Goal: Task Accomplishment & Management: Complete application form

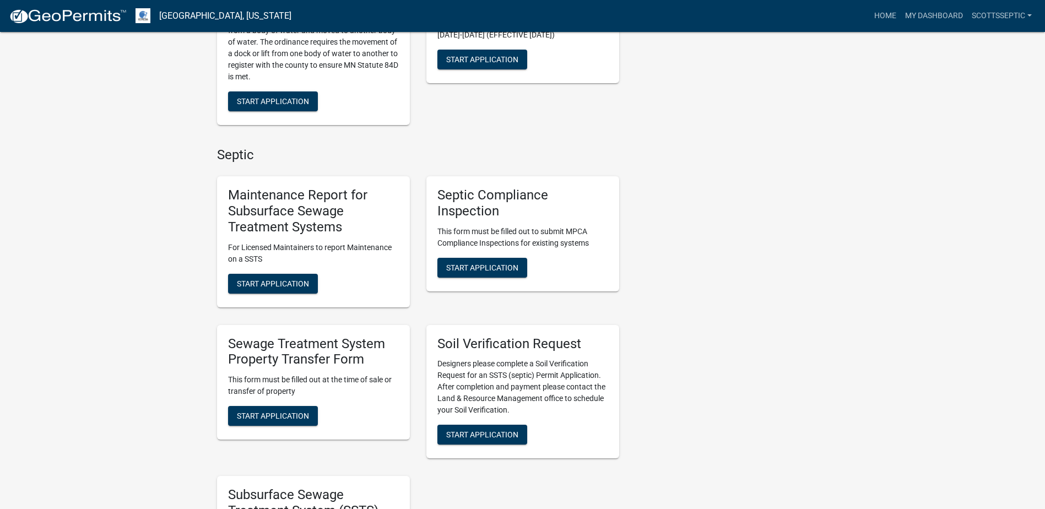
scroll to position [771, 0]
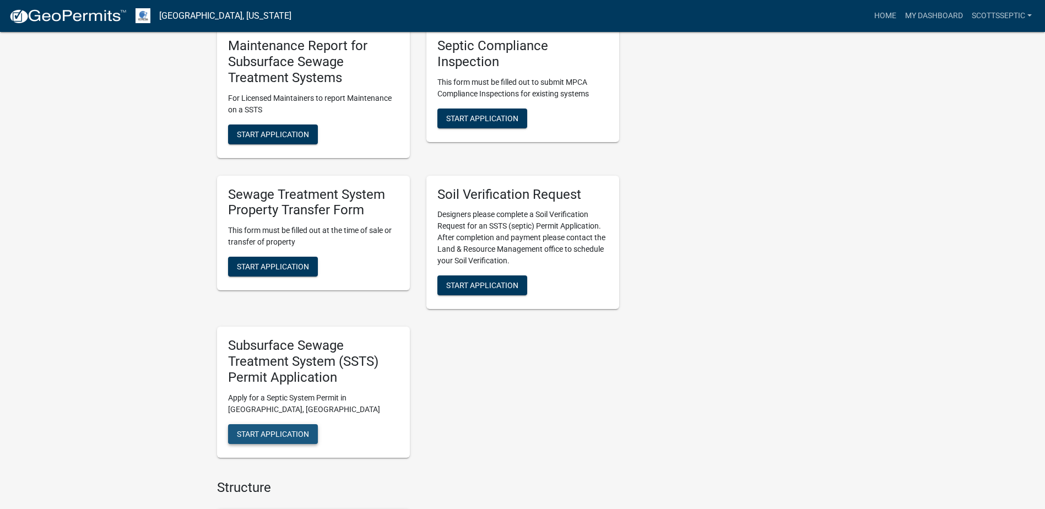
click at [282, 428] on button "Start Application" at bounding box center [273, 434] width 90 height 20
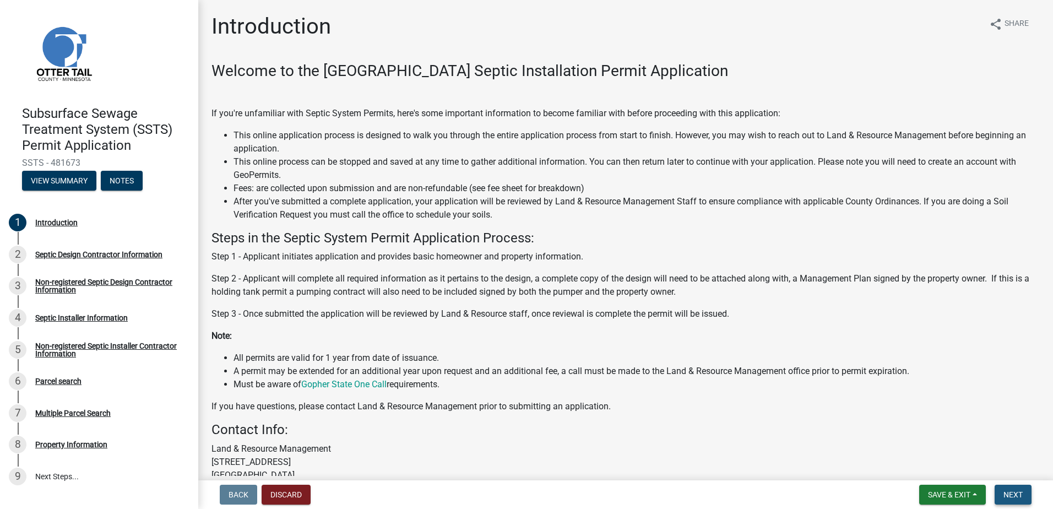
click at [1003, 493] on button "Next" at bounding box center [1013, 495] width 37 height 20
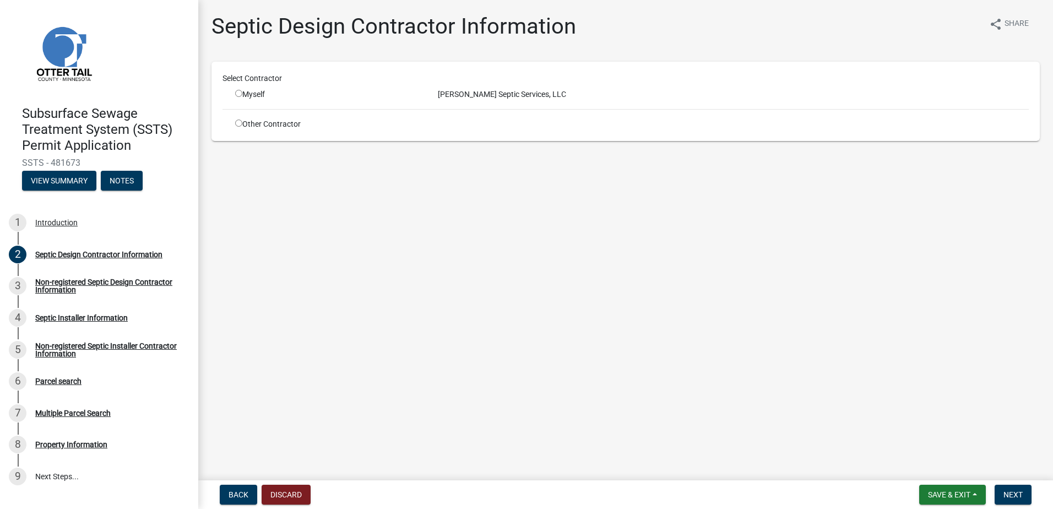
click at [239, 92] on input "radio" at bounding box center [238, 93] width 7 height 7
radio input "true"
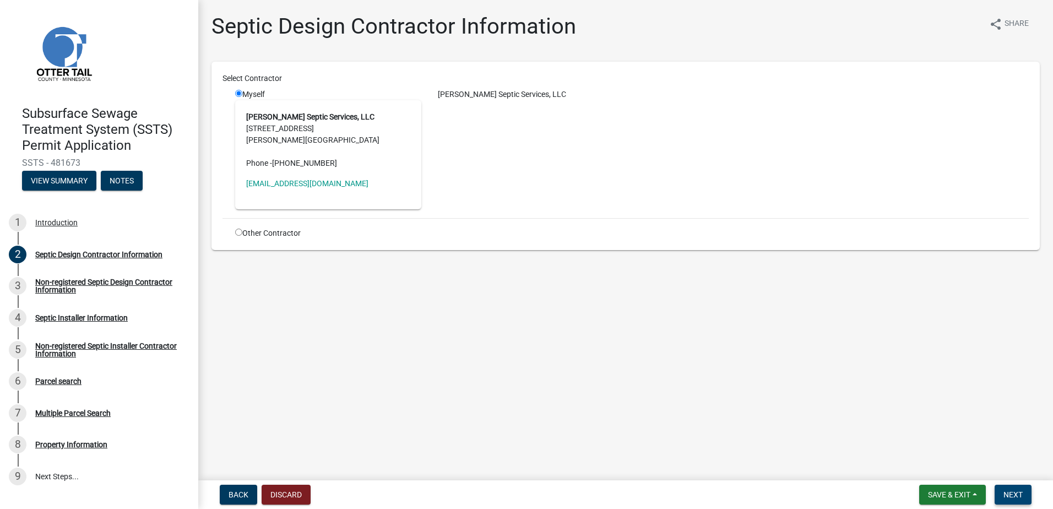
click at [1013, 488] on button "Next" at bounding box center [1013, 495] width 37 height 20
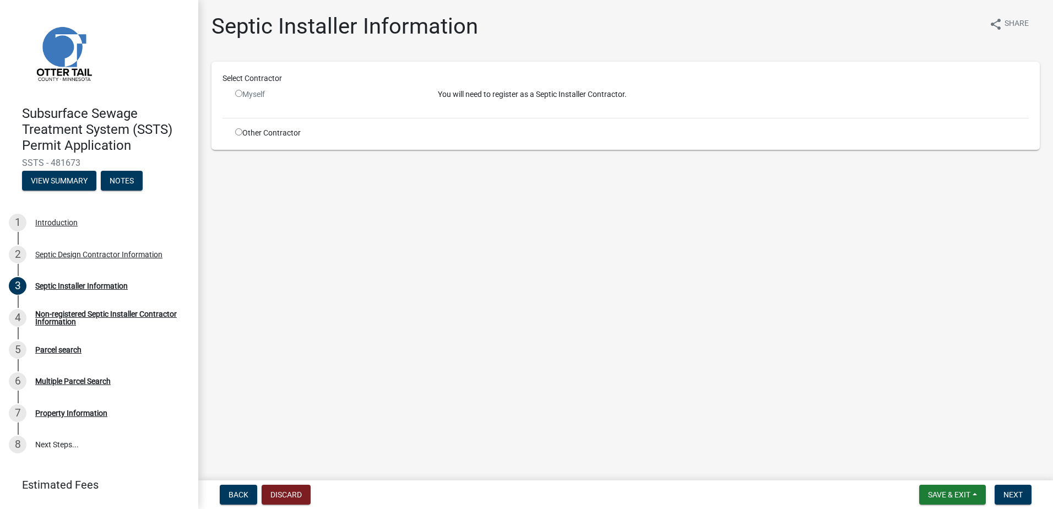
click at [237, 132] on input "radio" at bounding box center [238, 131] width 7 height 7
radio input "true"
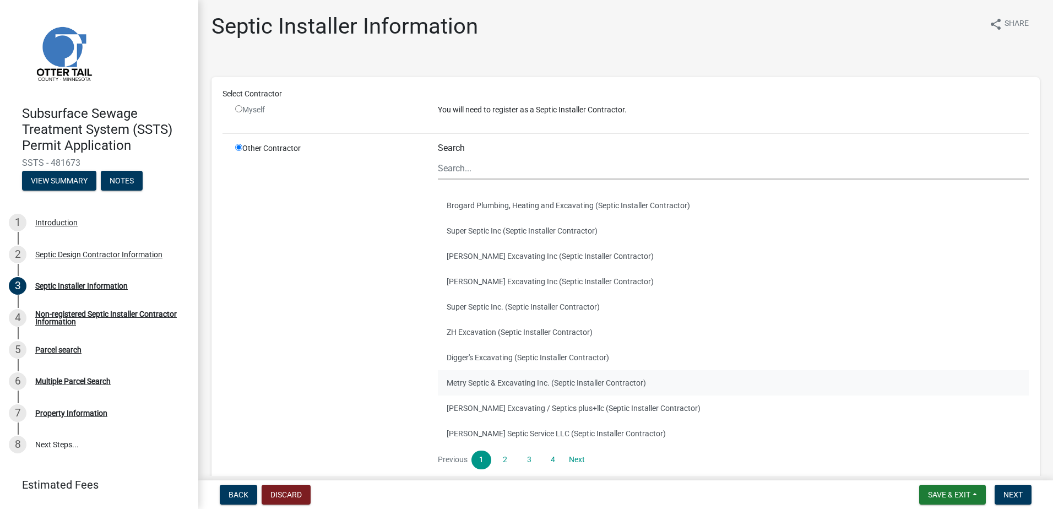
click at [476, 383] on button "Metry Septic & Excavating Inc. (Septic Installer Contractor)" at bounding box center [733, 382] width 591 height 25
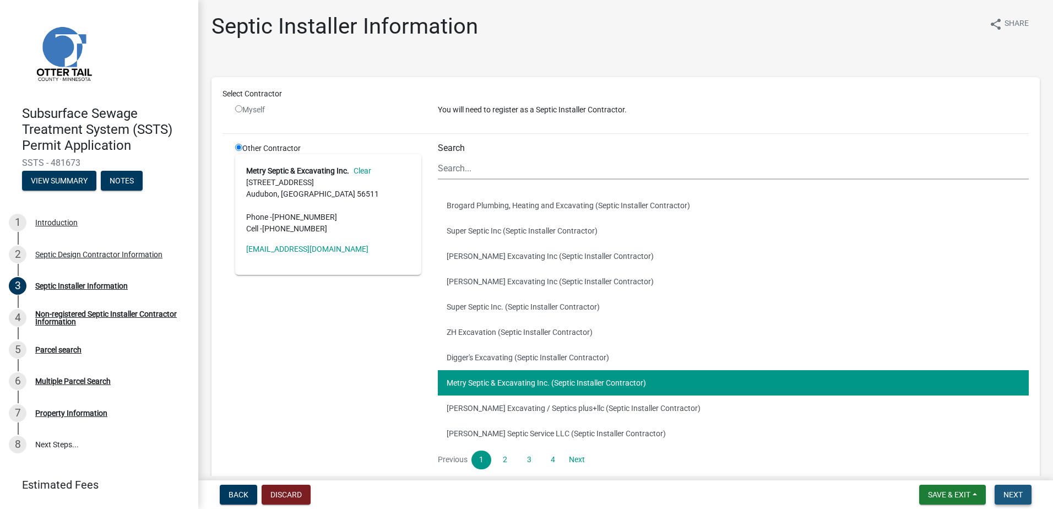
click at [1014, 494] on span "Next" at bounding box center [1013, 494] width 19 height 9
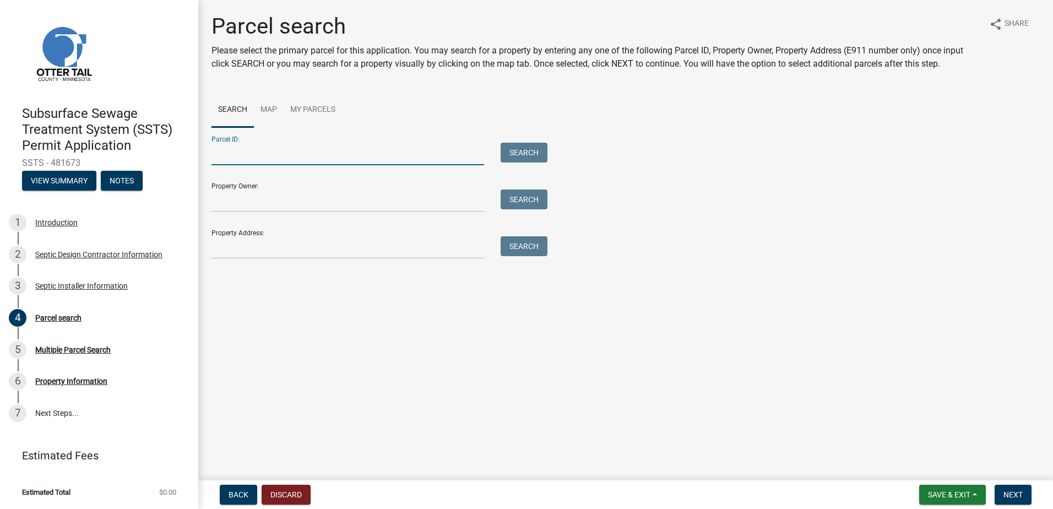
drag, startPoint x: 235, startPoint y: 158, endPoint x: 271, endPoint y: 148, distance: 37.8
click at [235, 158] on input "Parcel ID:" at bounding box center [348, 154] width 273 height 23
type input "12000250166900"
click at [526, 151] on button "Search" at bounding box center [524, 153] width 47 height 20
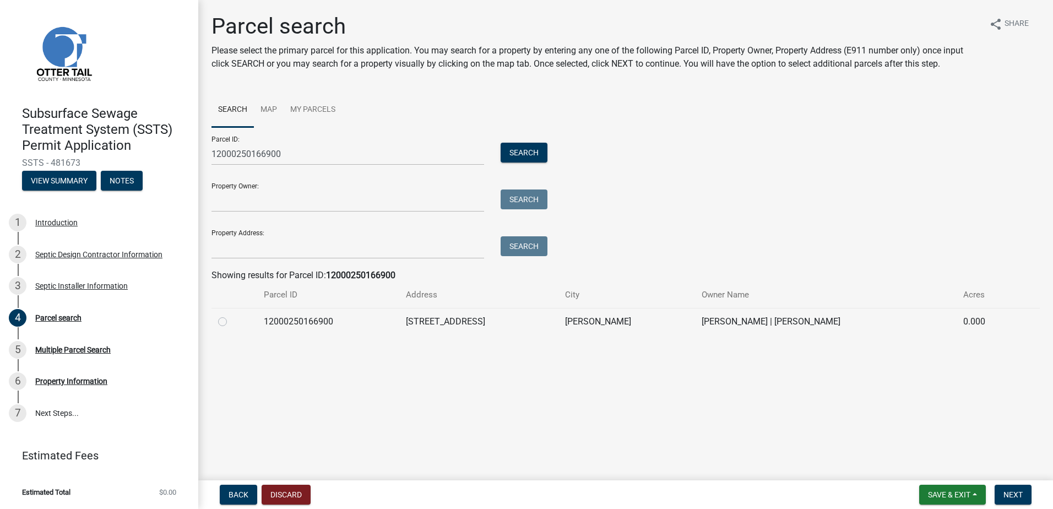
click at [231, 315] on label at bounding box center [231, 315] width 0 height 0
click at [231, 322] on input "radio" at bounding box center [234, 318] width 7 height 7
radio input "true"
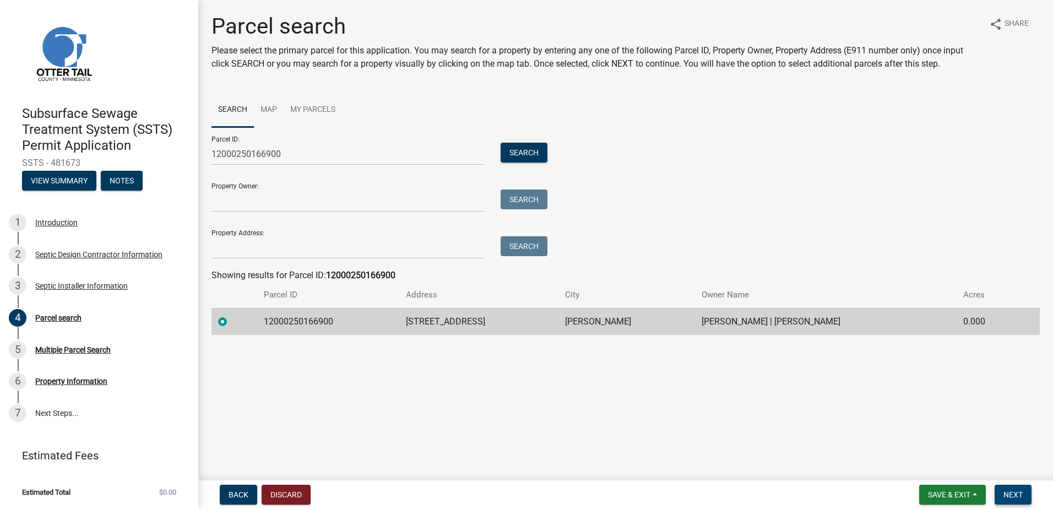
click at [1008, 496] on span "Next" at bounding box center [1013, 494] width 19 height 9
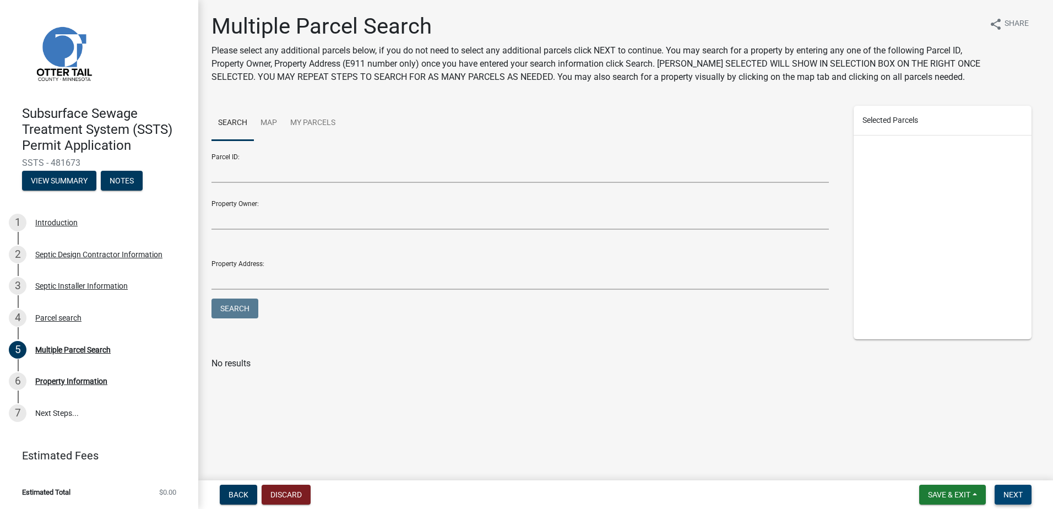
click at [1008, 491] on span "Next" at bounding box center [1013, 494] width 19 height 9
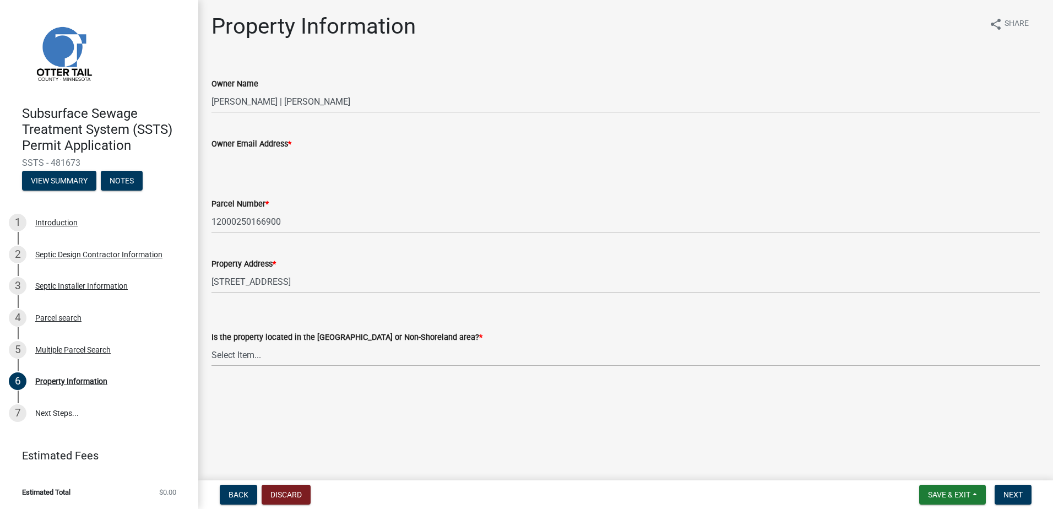
click at [218, 164] on input "Owner Email Address *" at bounding box center [626, 161] width 829 height 23
type input "[EMAIL_ADDRESS][DOMAIN_NAME]"
drag, startPoint x: 230, startPoint y: 357, endPoint x: 229, endPoint y: 366, distance: 9.5
click at [230, 359] on select "Select Item... Shoreland Non-Shoreland" at bounding box center [626, 355] width 829 height 23
click at [212, 344] on select "Select Item... Shoreland Non-Shoreland" at bounding box center [626, 355] width 829 height 23
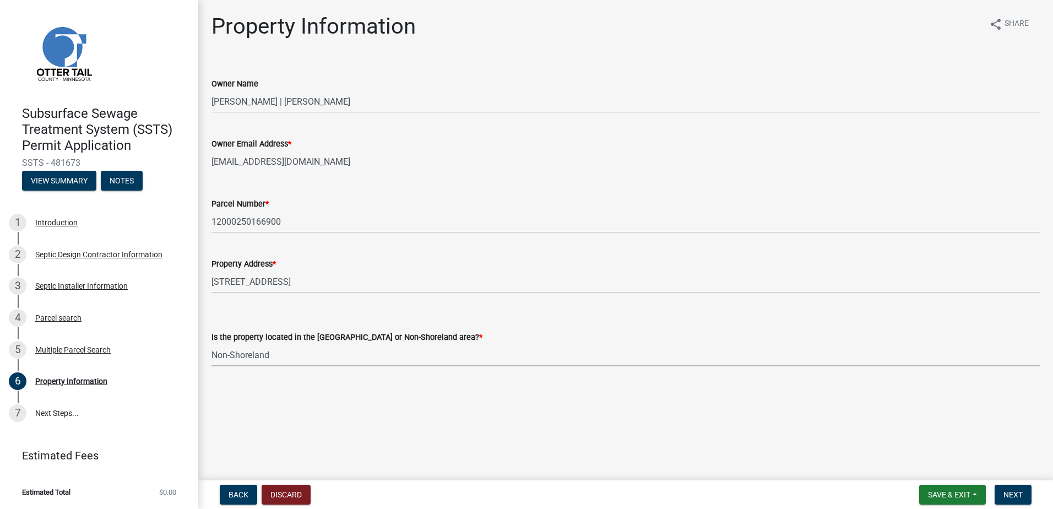
select select "5ed11e82-653f-4fcc-a472-8d95af57556c"
click at [1009, 496] on span "Next" at bounding box center [1013, 494] width 19 height 9
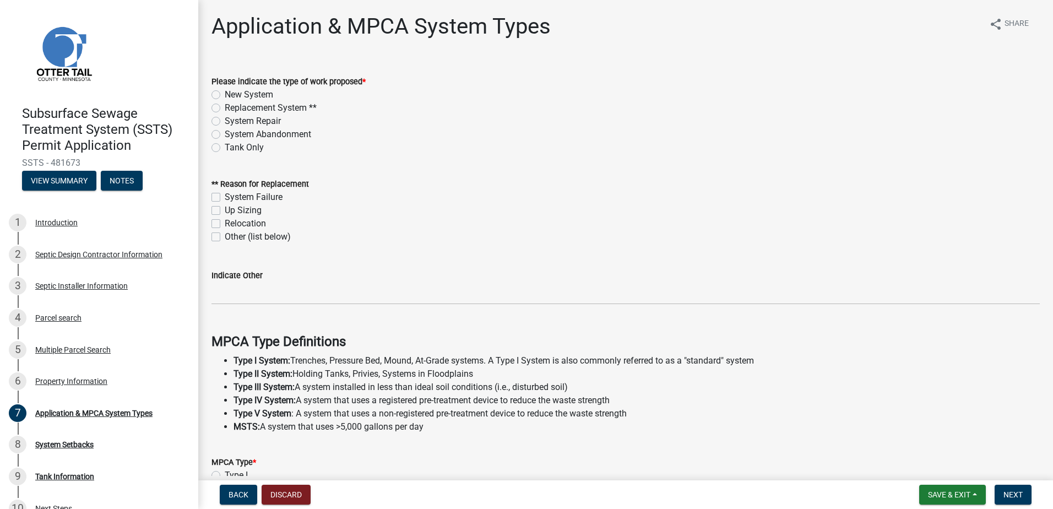
click at [225, 95] on label "New System" at bounding box center [249, 94] width 48 height 13
click at [225, 95] on input "New System" at bounding box center [228, 91] width 7 height 7
radio input "true"
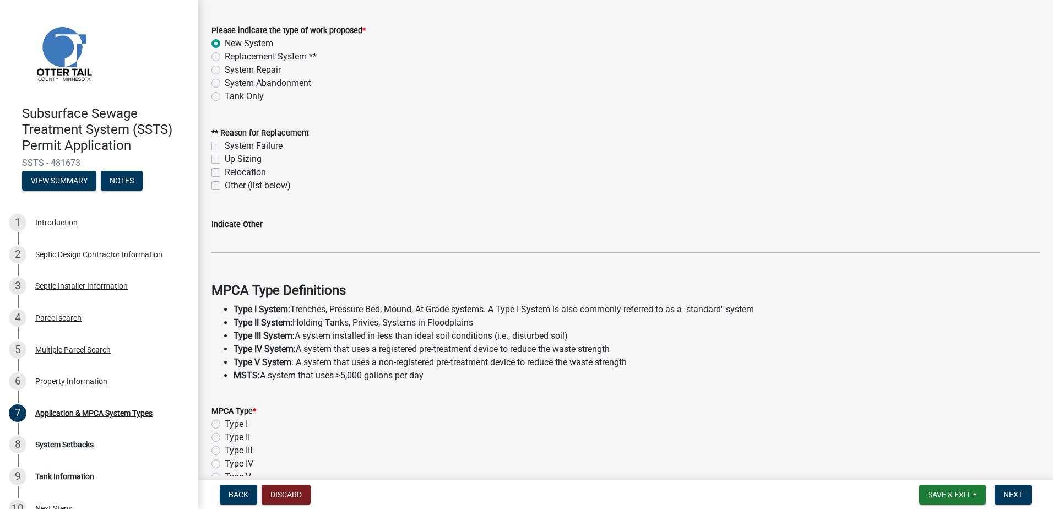
scroll to position [110, 0]
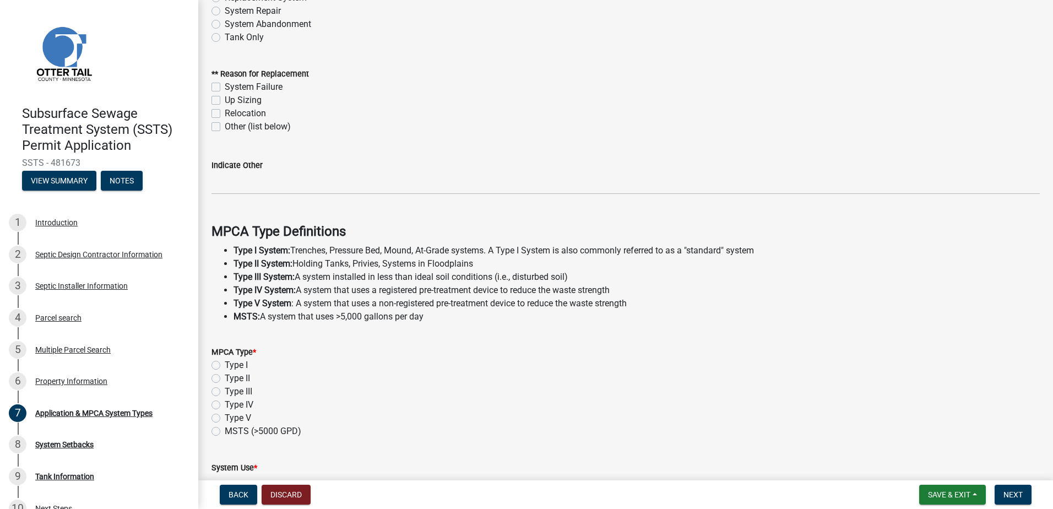
click at [225, 380] on label "Type II" at bounding box center [237, 378] width 25 height 13
click at [225, 379] on input "Type II" at bounding box center [228, 375] width 7 height 7
radio input "true"
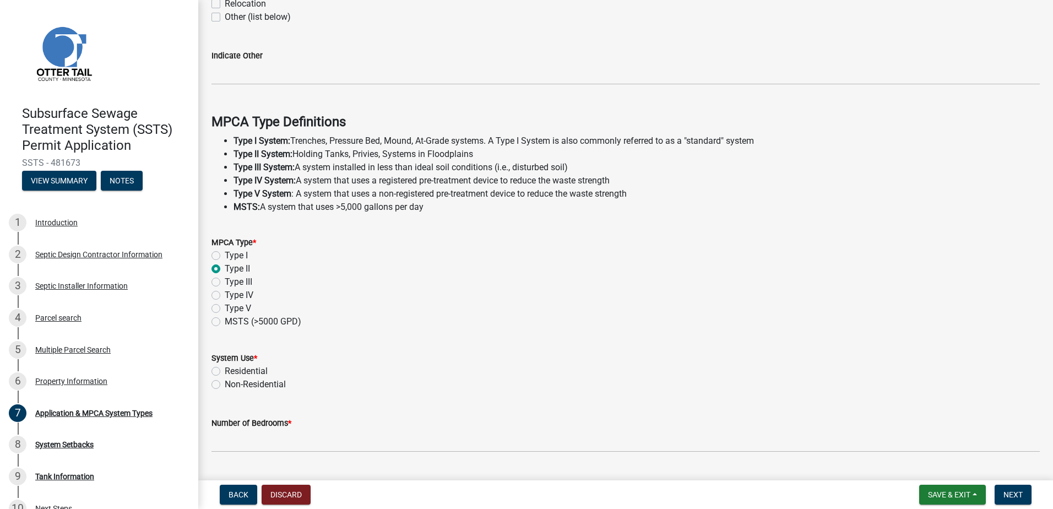
scroll to position [220, 0]
click at [225, 371] on label "Residential" at bounding box center [246, 370] width 43 height 13
click at [225, 371] on input "Residential" at bounding box center [228, 367] width 7 height 7
radio input "true"
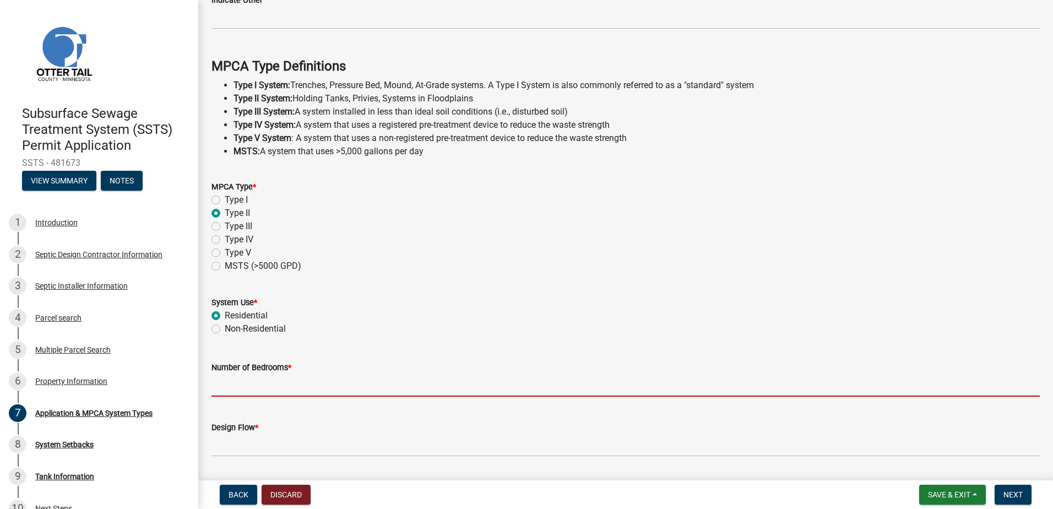
click at [219, 380] on input "Number of Bedrooms *" at bounding box center [626, 385] width 829 height 23
type input "0 Shop Bathroom"
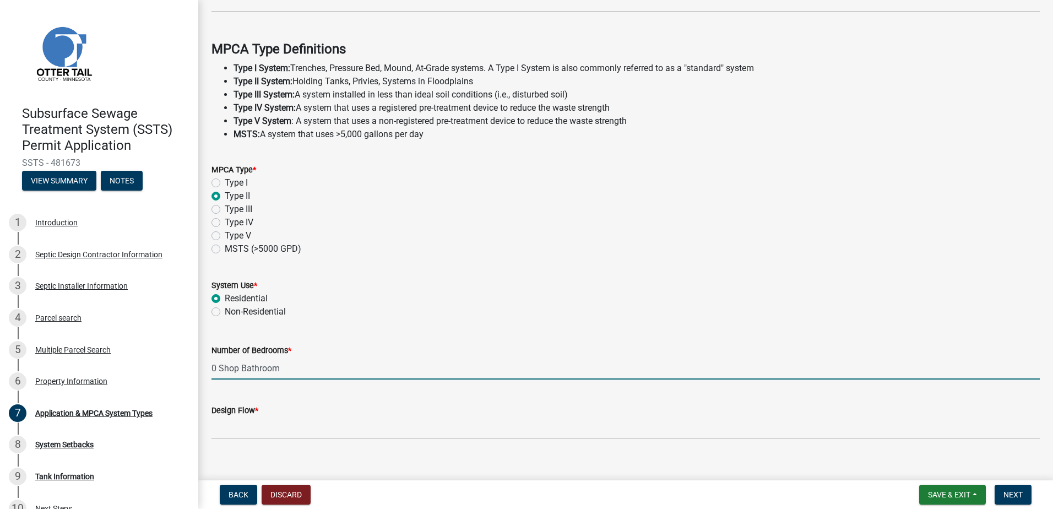
scroll to position [308, 0]
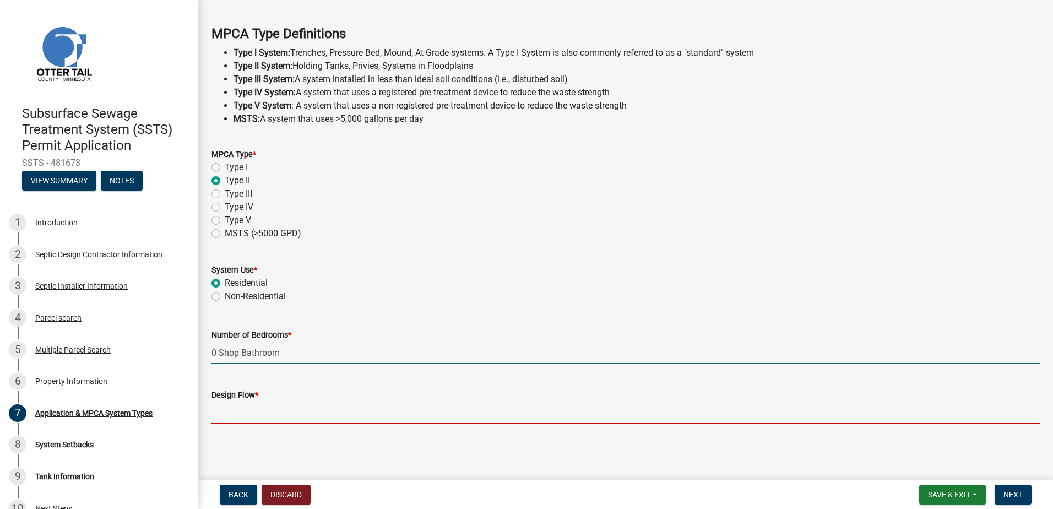
click at [214, 413] on input "Design Flow *" at bounding box center [626, 413] width 829 height 23
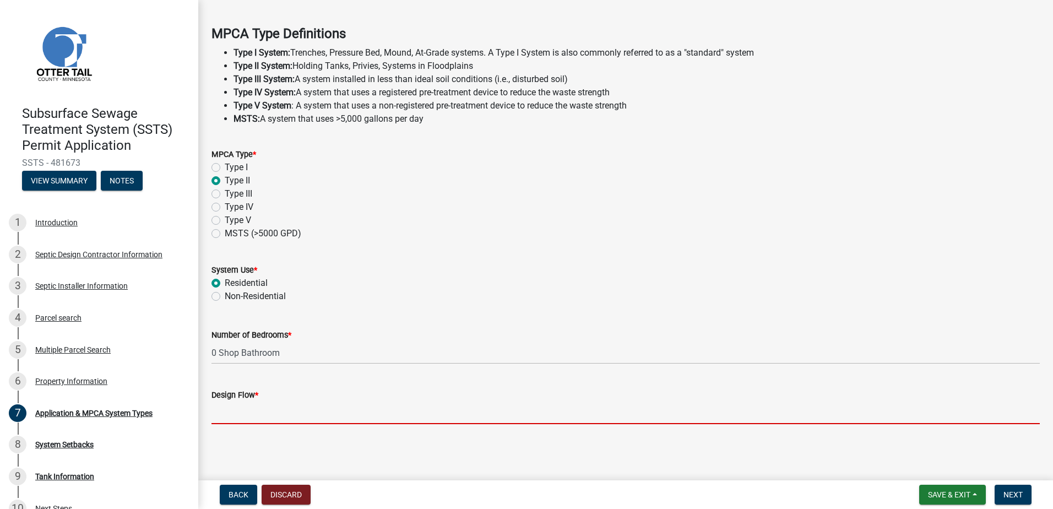
type input "150"
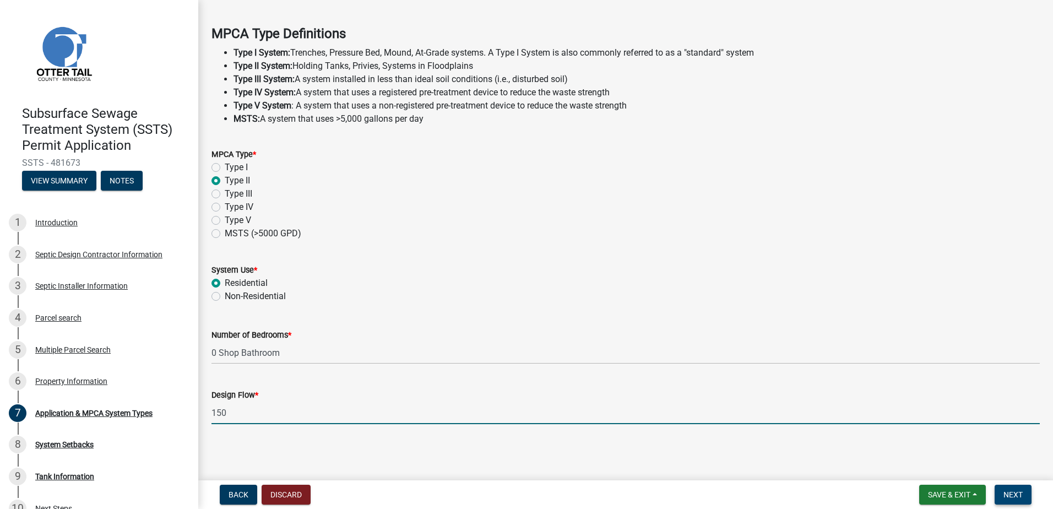
click at [1014, 496] on span "Next" at bounding box center [1013, 494] width 19 height 9
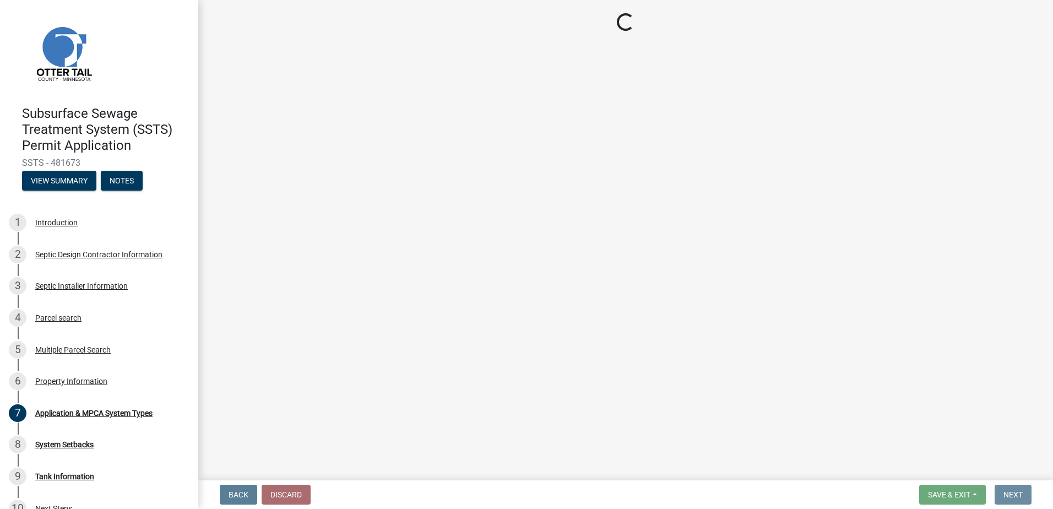
scroll to position [0, 0]
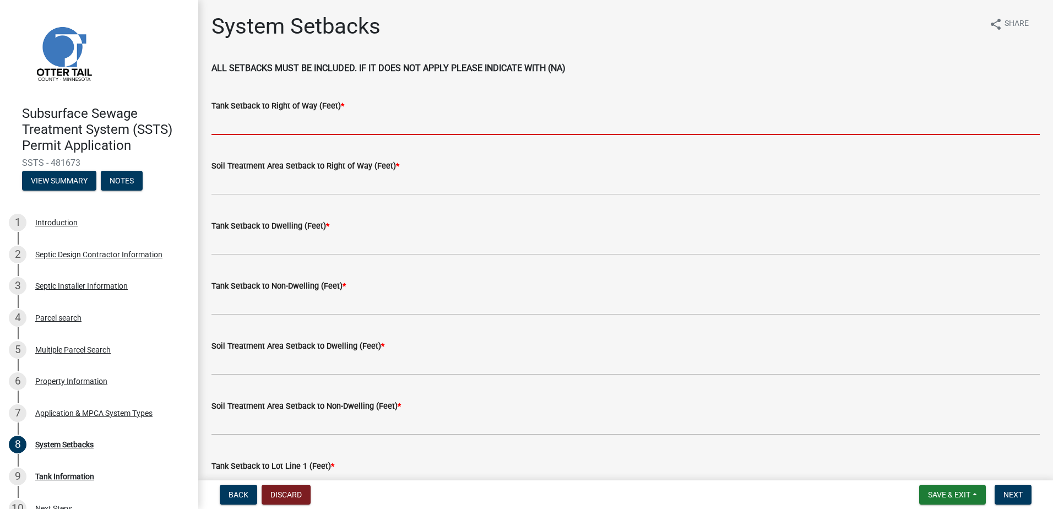
click at [230, 131] on input "Tank Setback to Right of Way (Feet) *" at bounding box center [626, 123] width 829 height 23
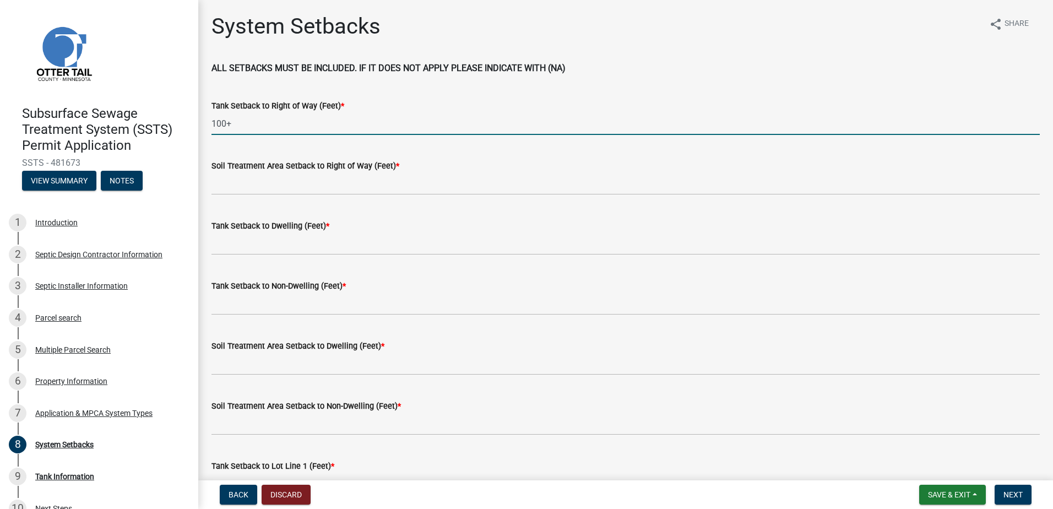
type input "100+"
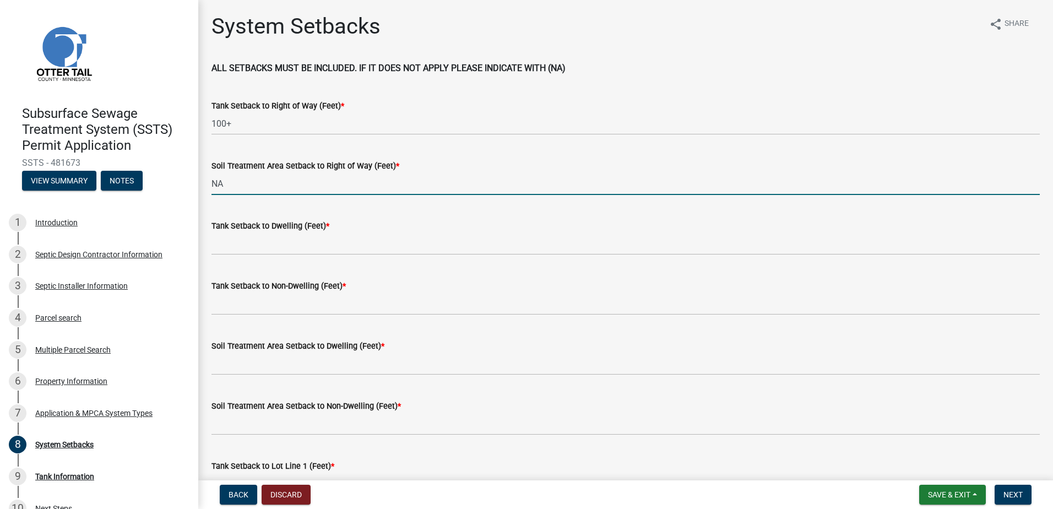
type input "NA"
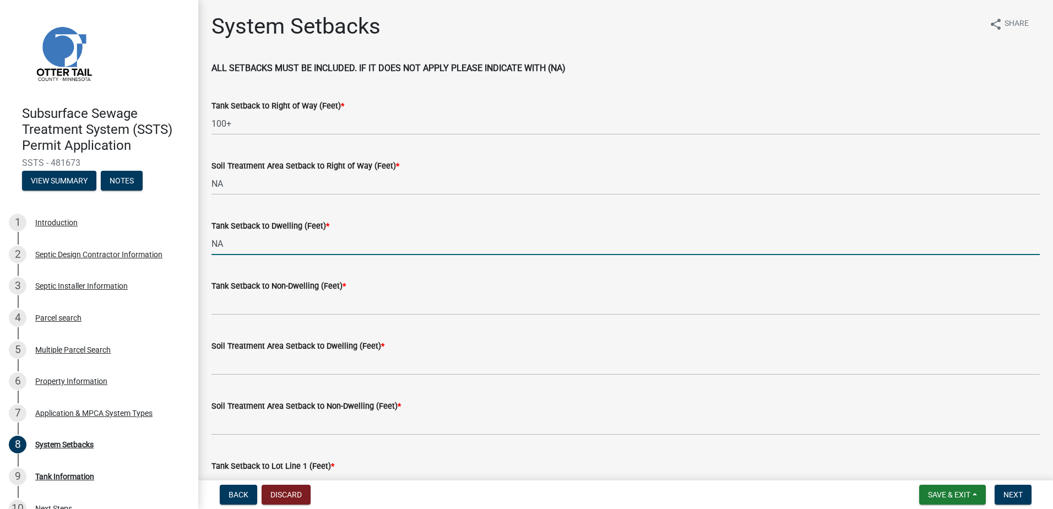
type input "NA"
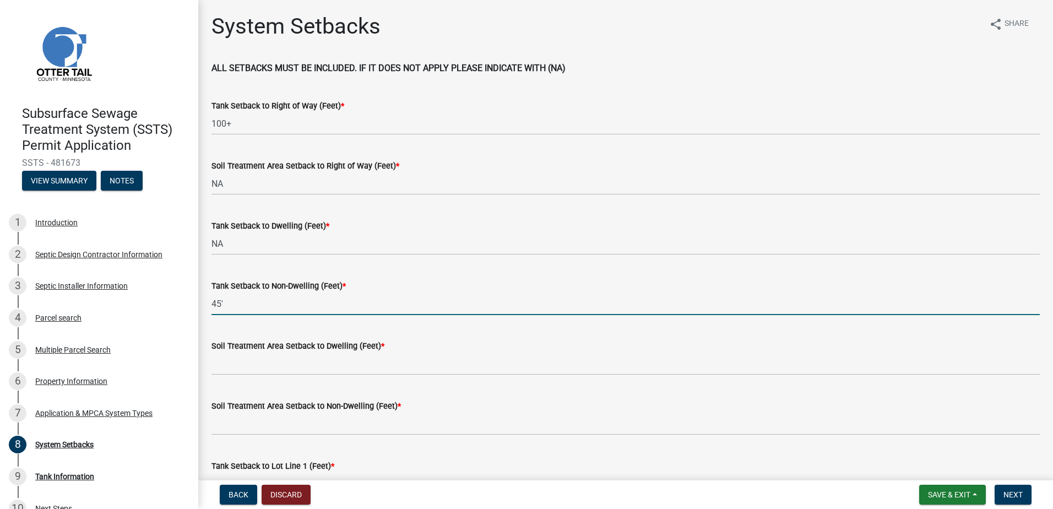
type input "45'"
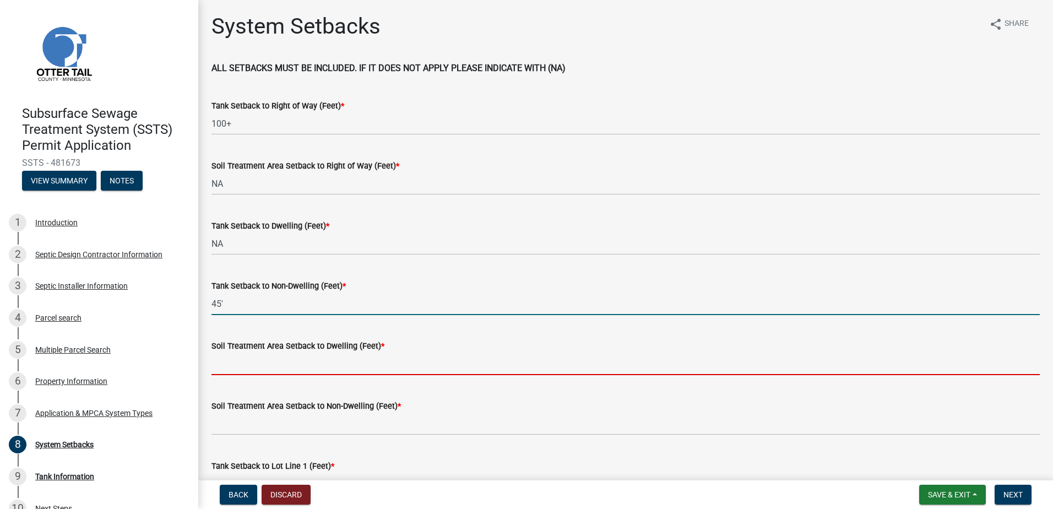
click at [214, 369] on input "Soil Treatment Area Setback to Dwelling (Feet) *" at bounding box center [626, 364] width 829 height 23
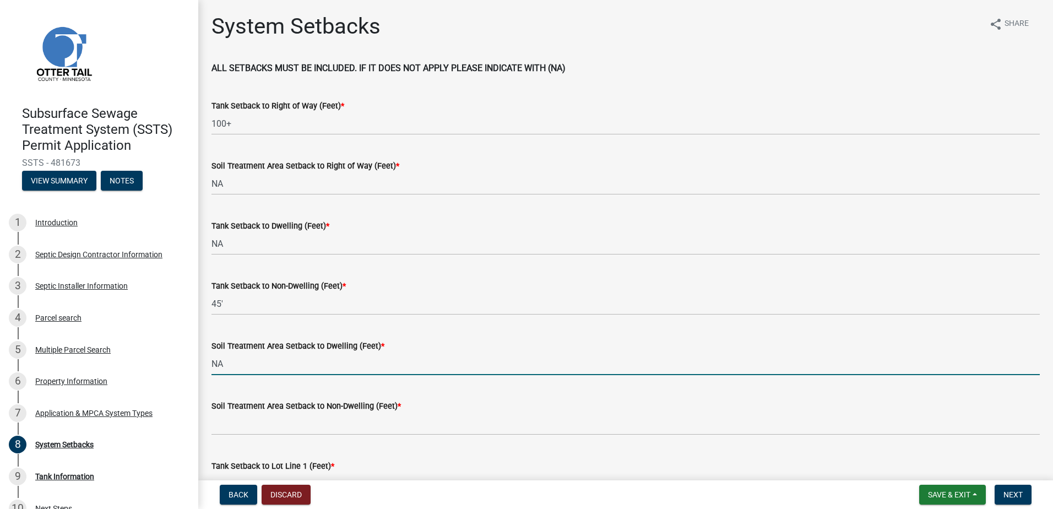
type input "NA"
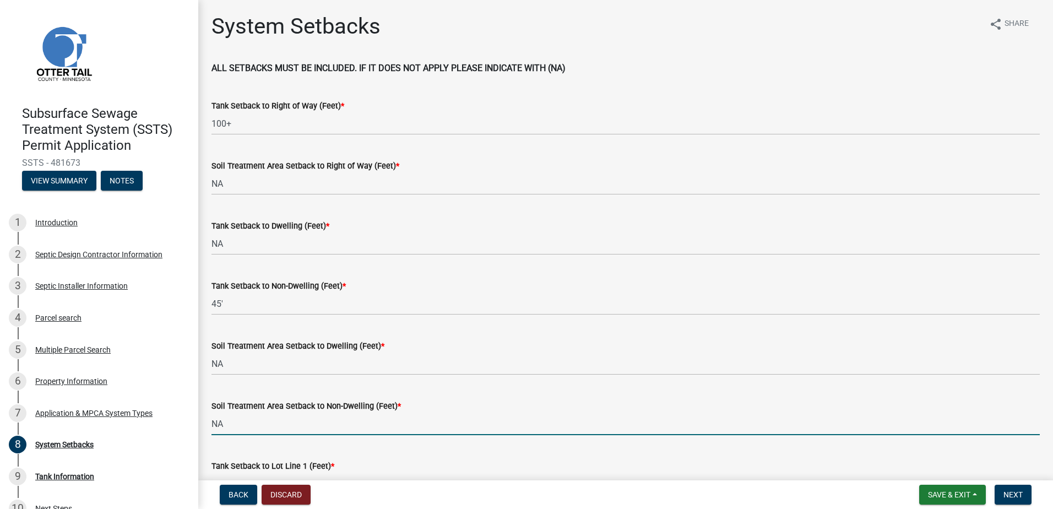
type input "NA"
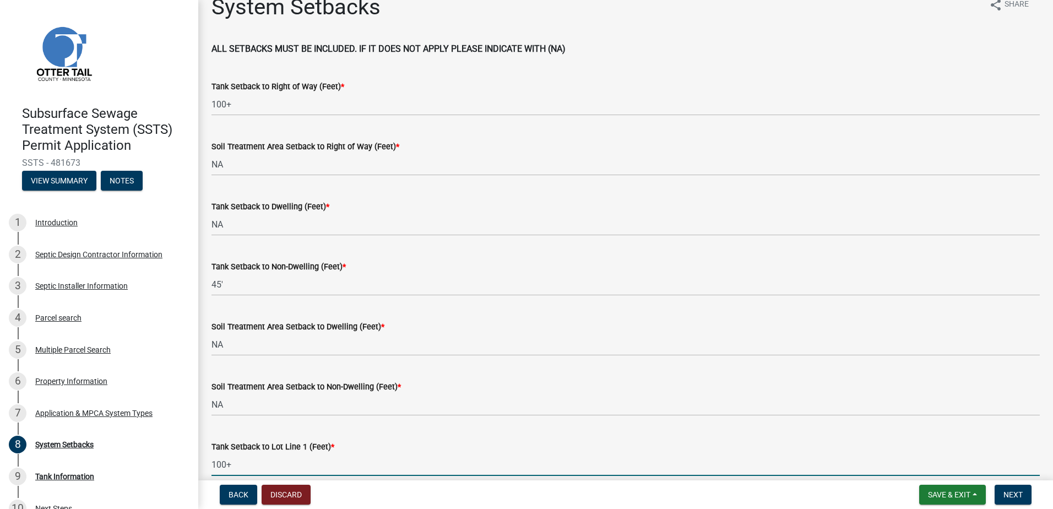
type input "100+"
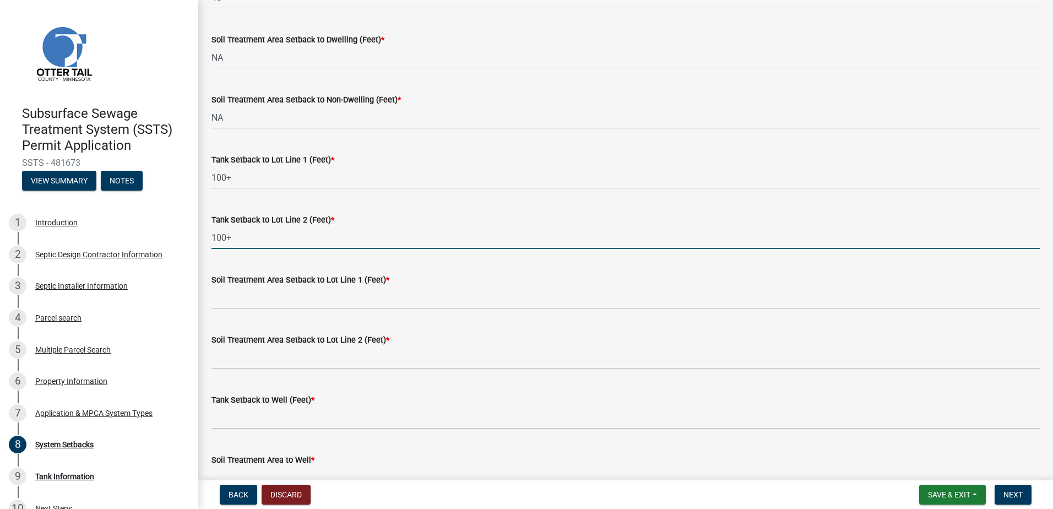
type input "100+"
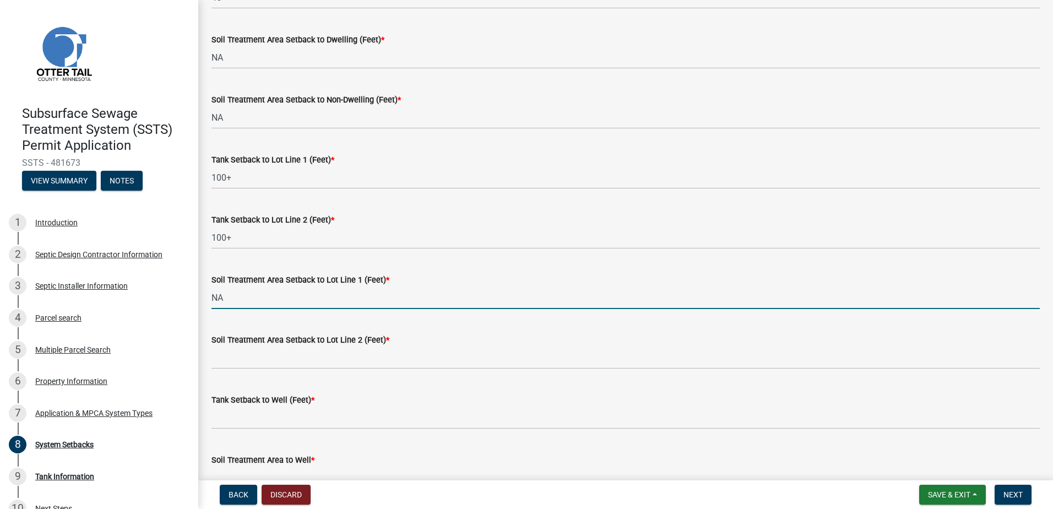
type input "NA"
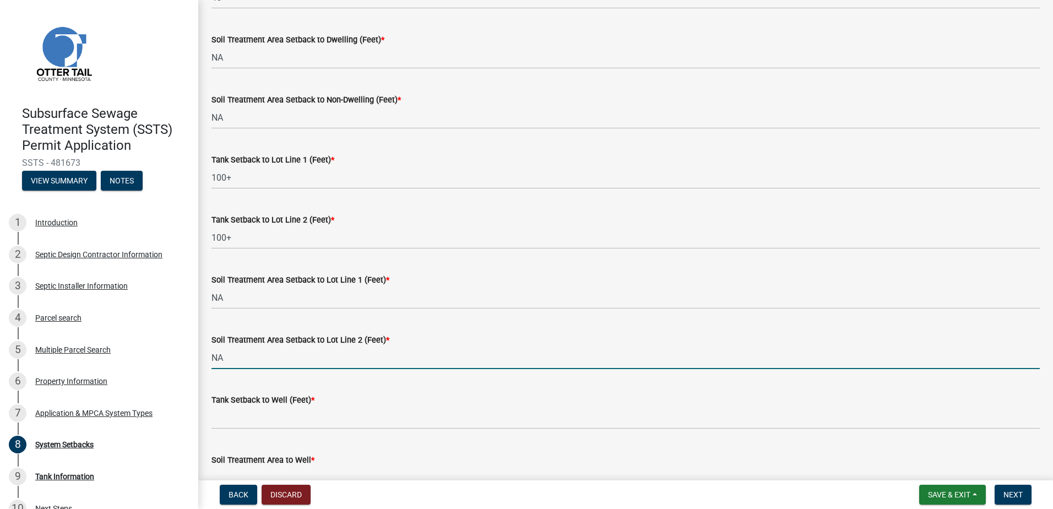
type input "NA"
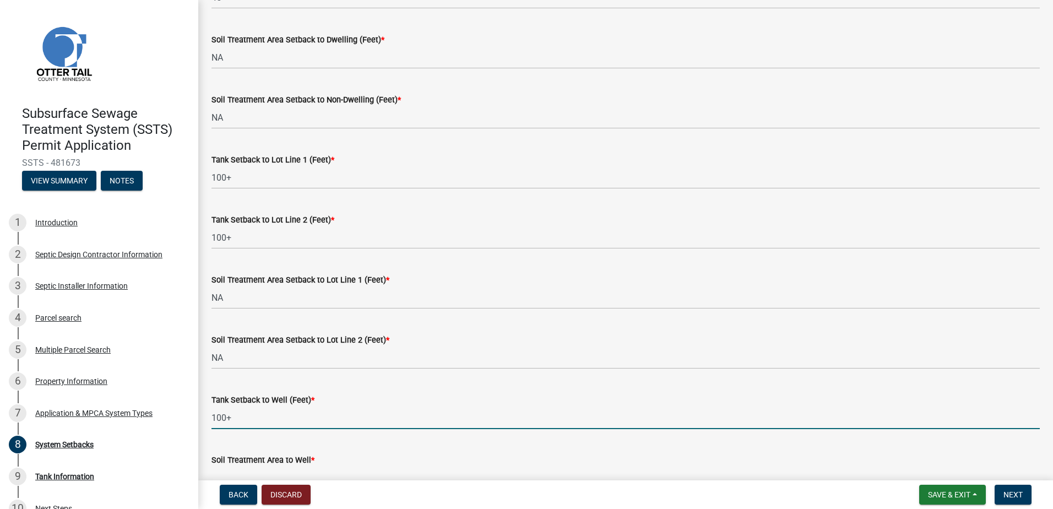
type input "100+"
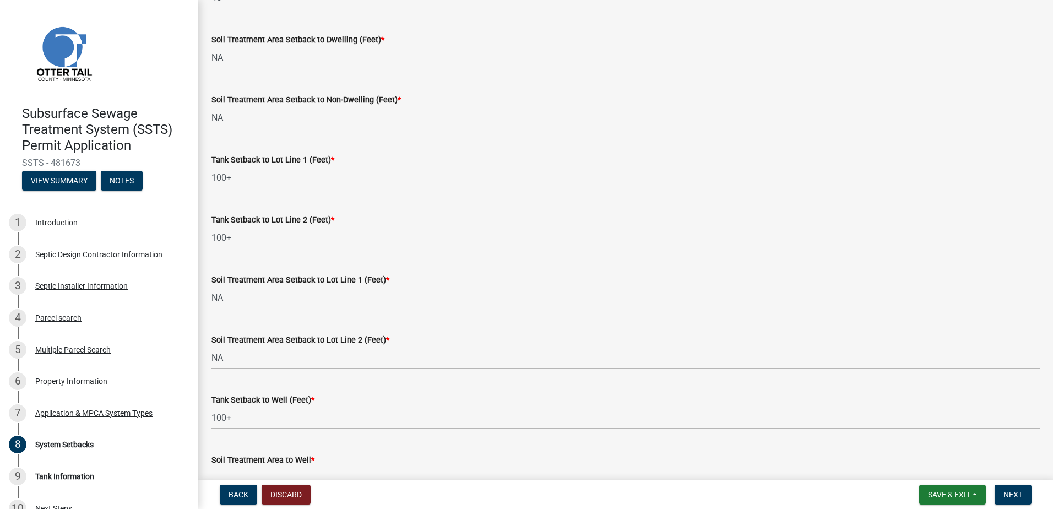
scroll to position [320, 0]
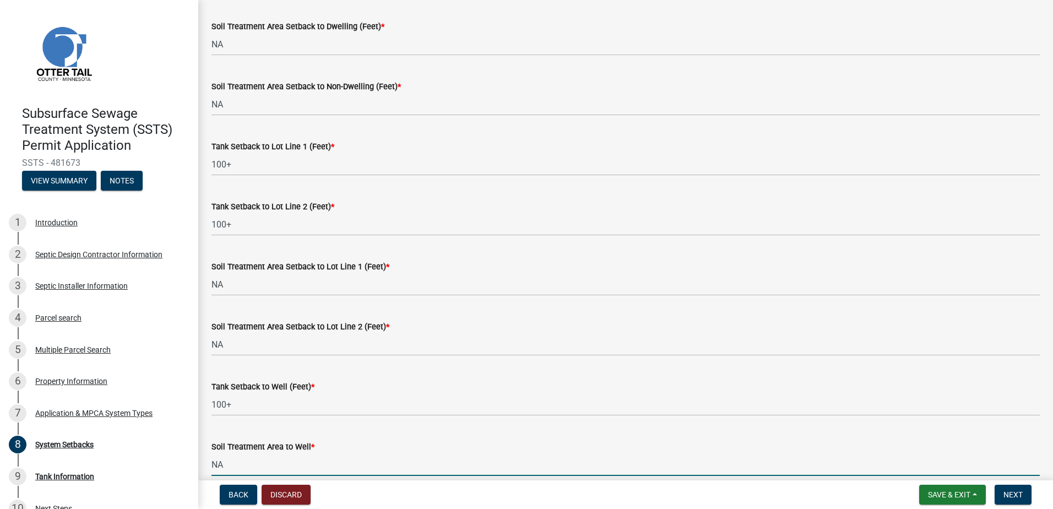
type input "NA"
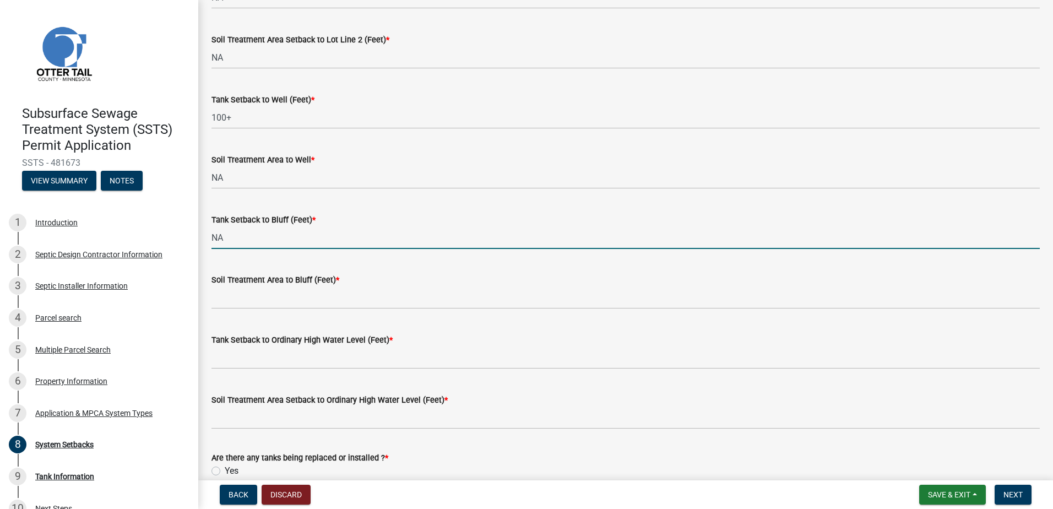
type input "NA"
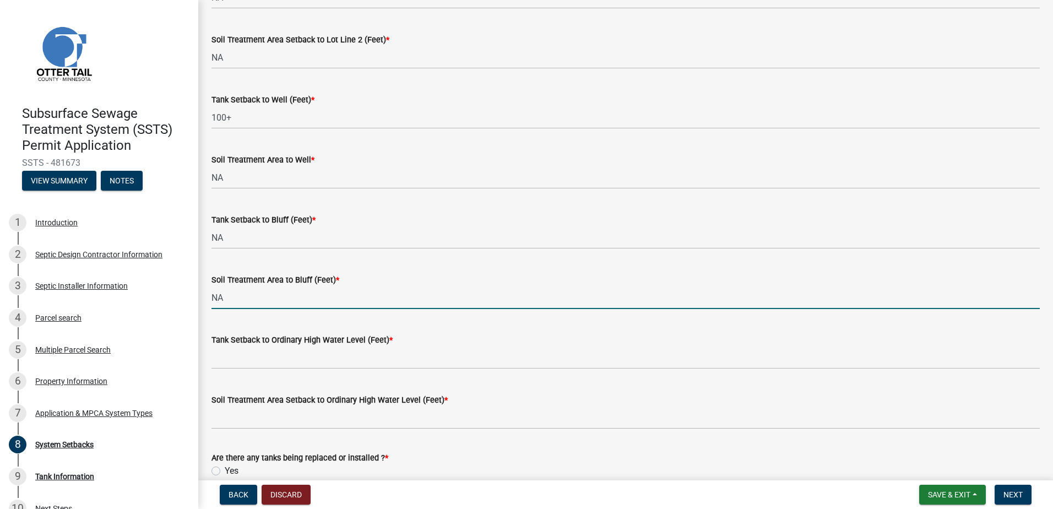
type input "NA"
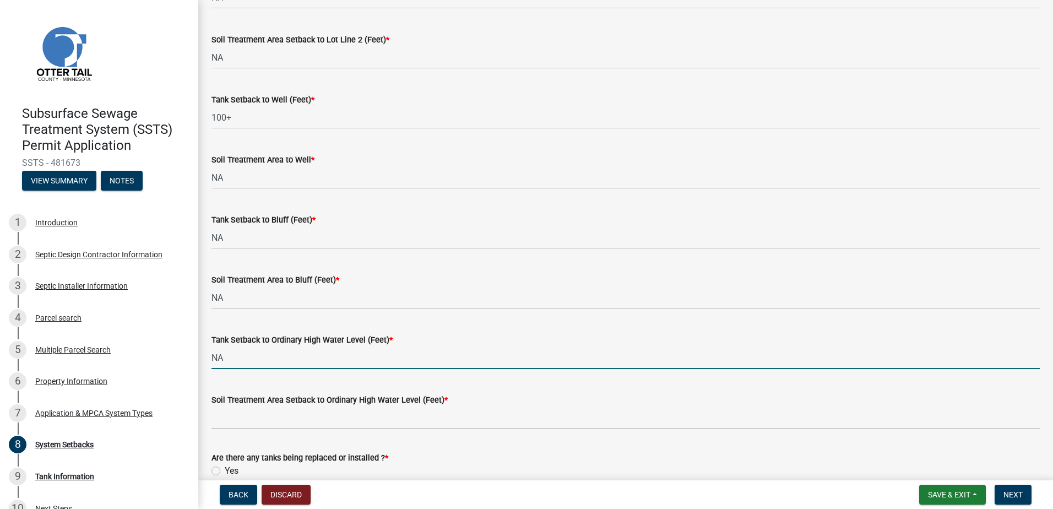
type input "NA"
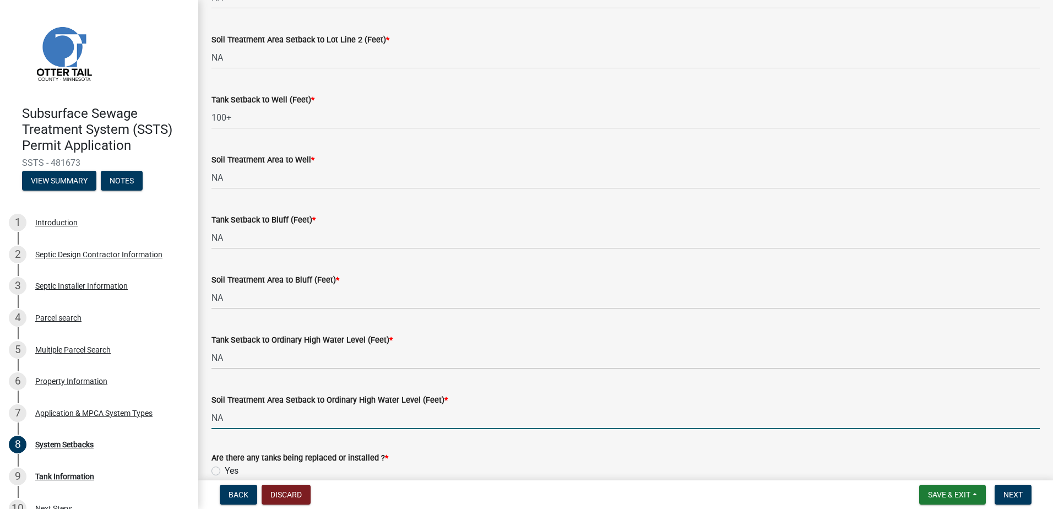
type input "NA"
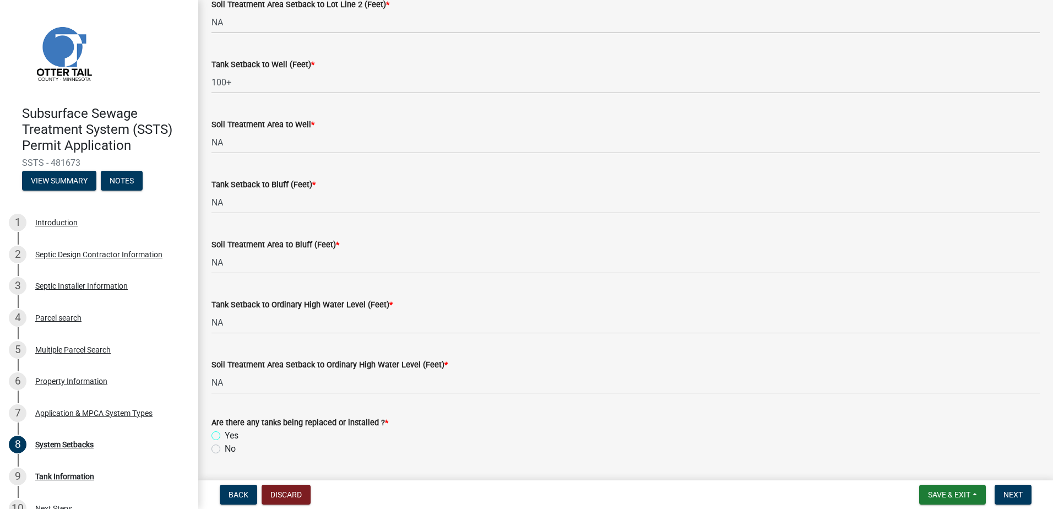
scroll to position [674, 0]
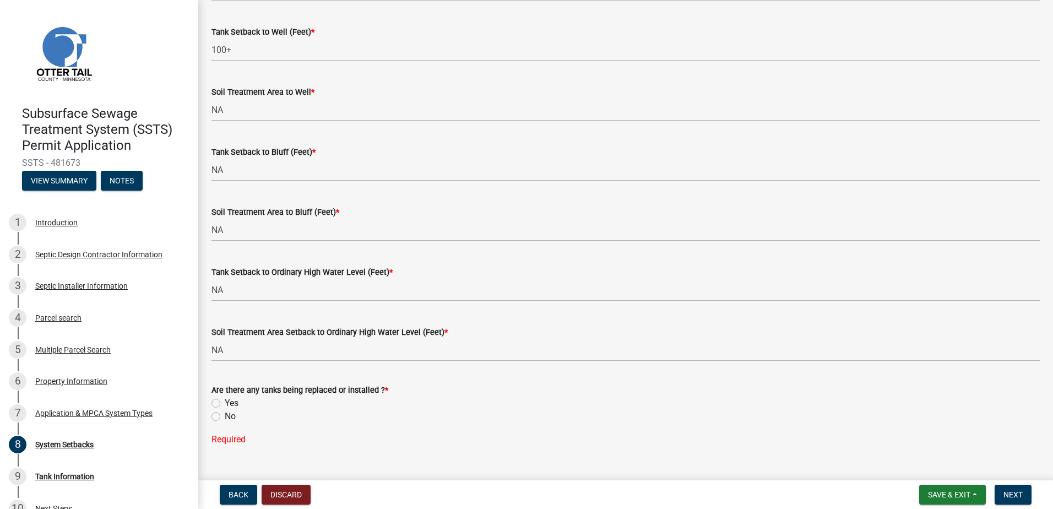
click at [225, 402] on label "Yes" at bounding box center [232, 403] width 14 height 13
click at [225, 402] on input "Yes" at bounding box center [228, 400] width 7 height 7
radio input "true"
click at [1011, 492] on span "Next" at bounding box center [1013, 494] width 19 height 9
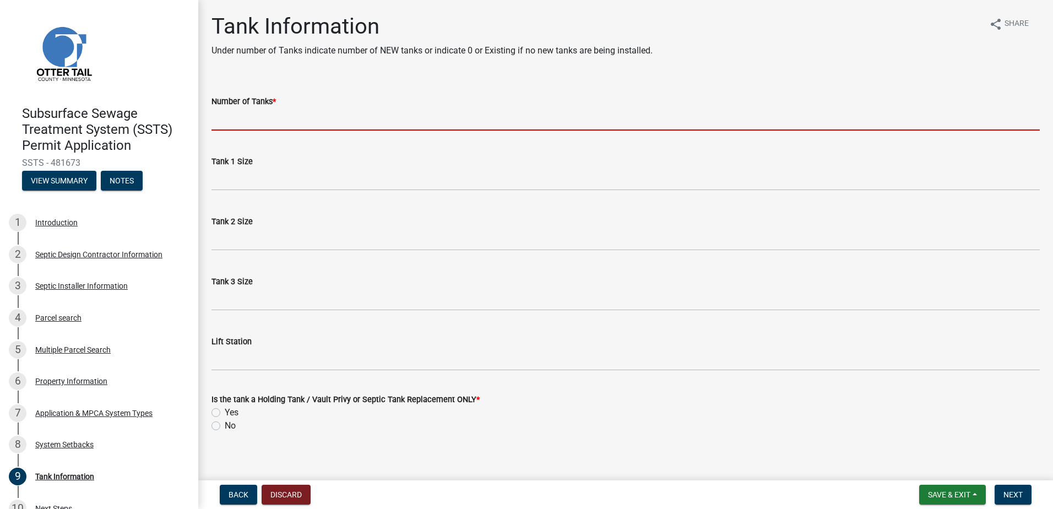
click at [226, 117] on input "Number of Tanks *" at bounding box center [626, 119] width 829 height 23
type input "1"
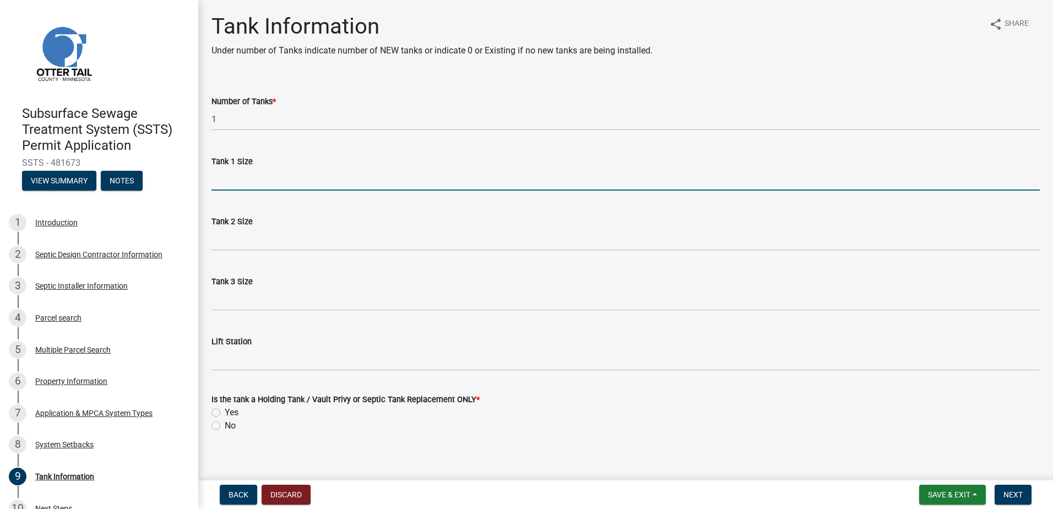
click at [232, 180] on input "Tank 1 Size" at bounding box center [626, 179] width 829 height 23
type input "1500-2"
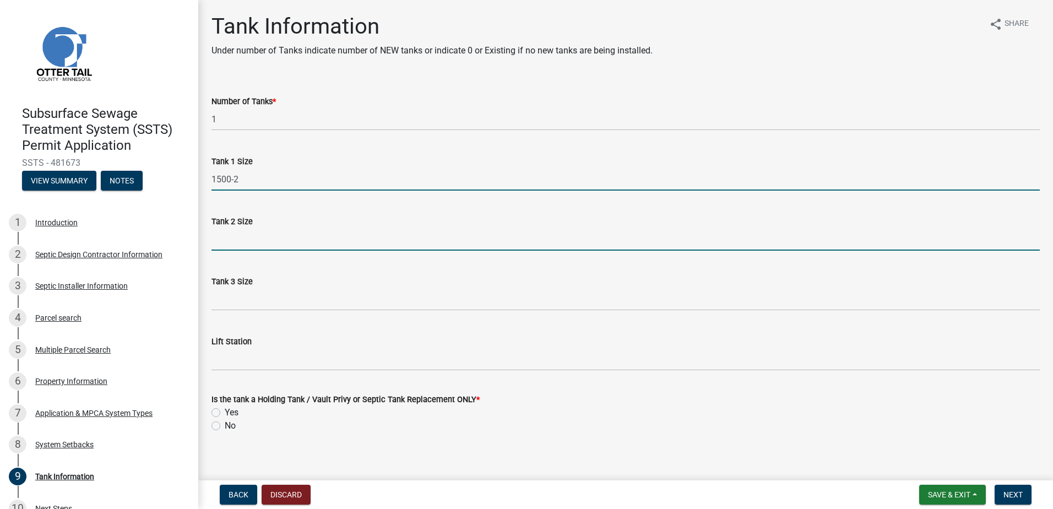
click at [235, 242] on input "Tank 2 Size" at bounding box center [626, 239] width 829 height 23
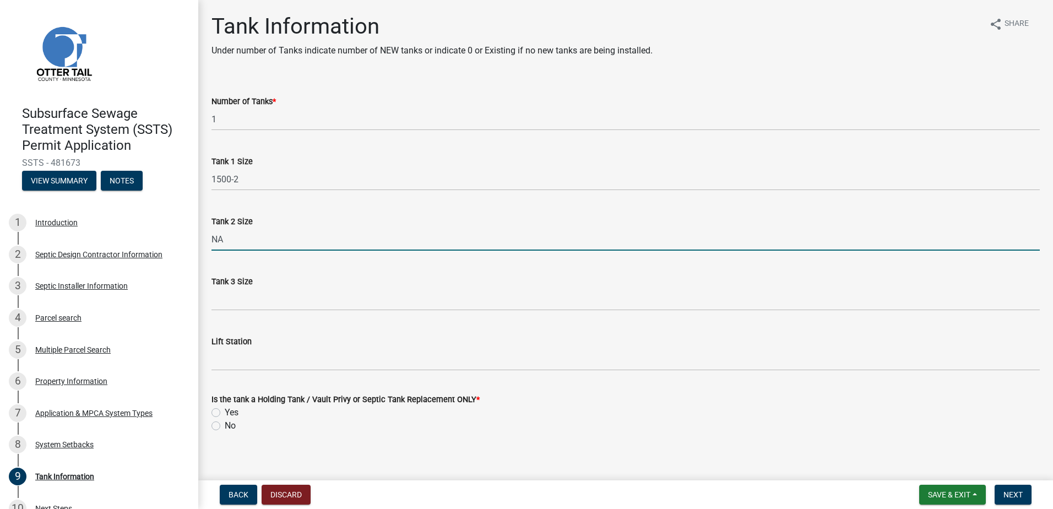
type input "NA"
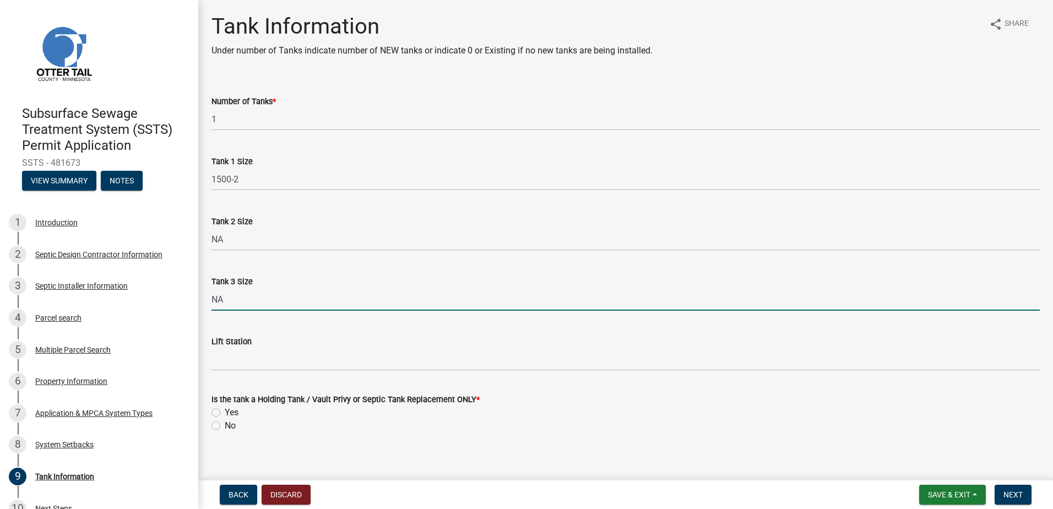
type input "NA"
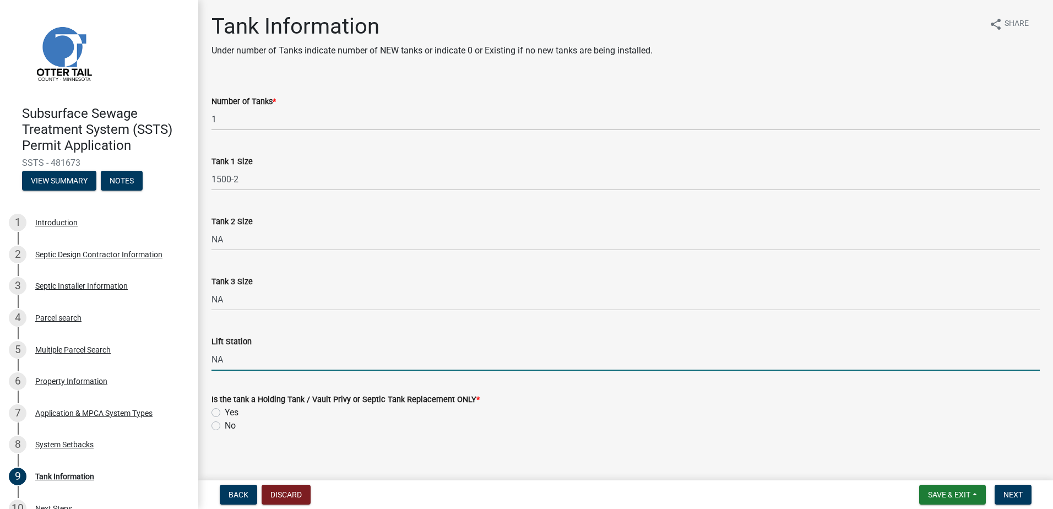
type input "NA"
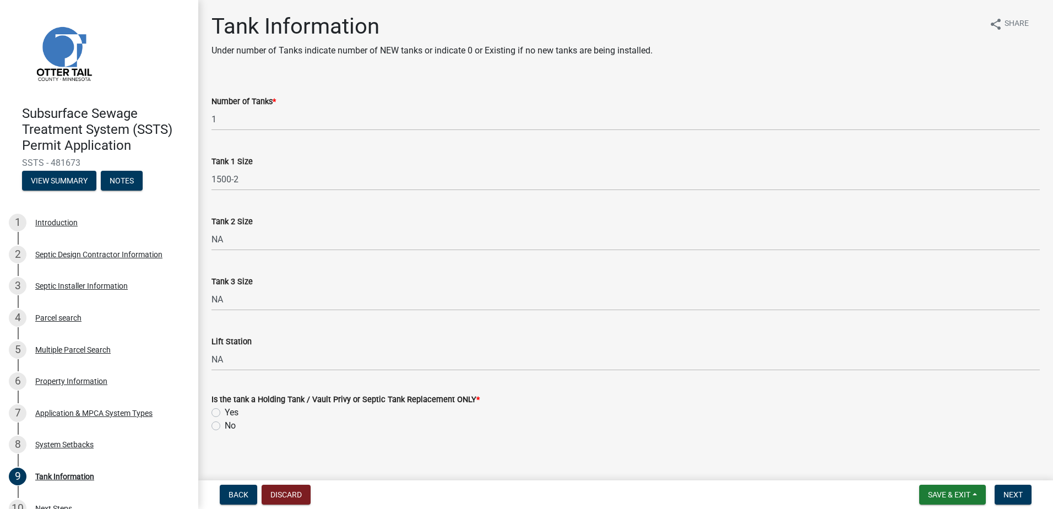
click at [225, 412] on label "Yes" at bounding box center [232, 412] width 14 height 13
click at [225, 412] on input "Yes" at bounding box center [228, 409] width 7 height 7
radio input "true"
click at [1013, 496] on span "Next" at bounding box center [1013, 494] width 19 height 9
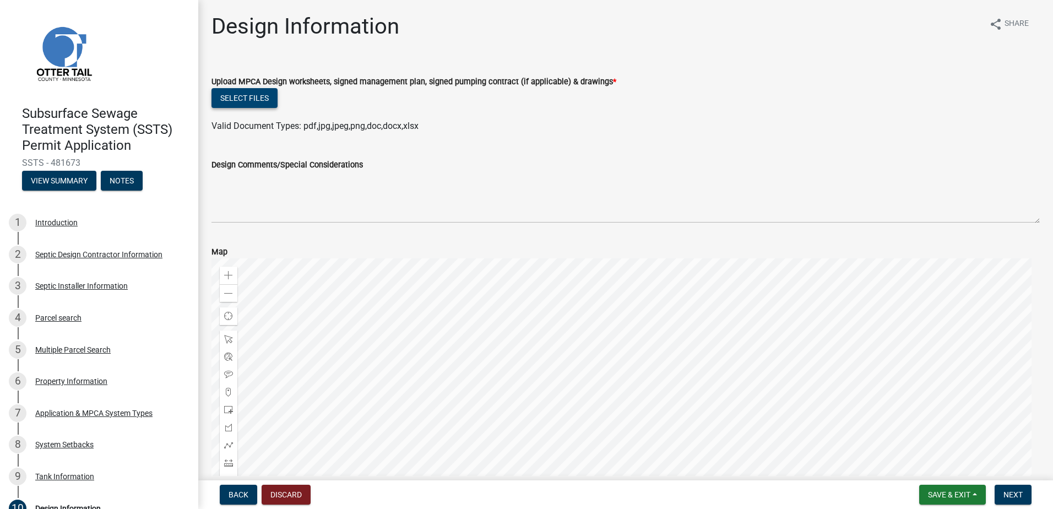
click at [246, 102] on button "Select files" at bounding box center [245, 98] width 66 height 20
click at [238, 97] on button "Select files" at bounding box center [245, 98] width 66 height 20
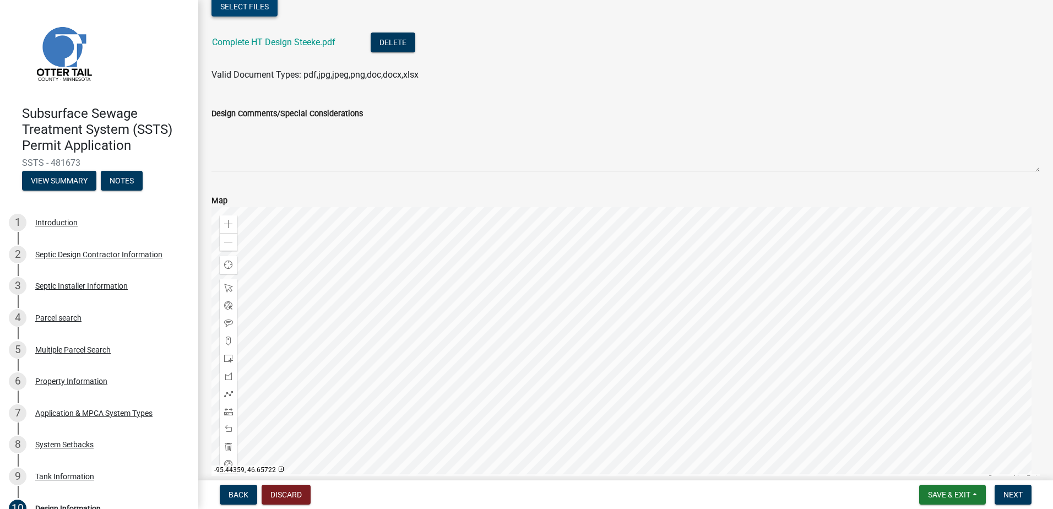
scroll to position [151, 0]
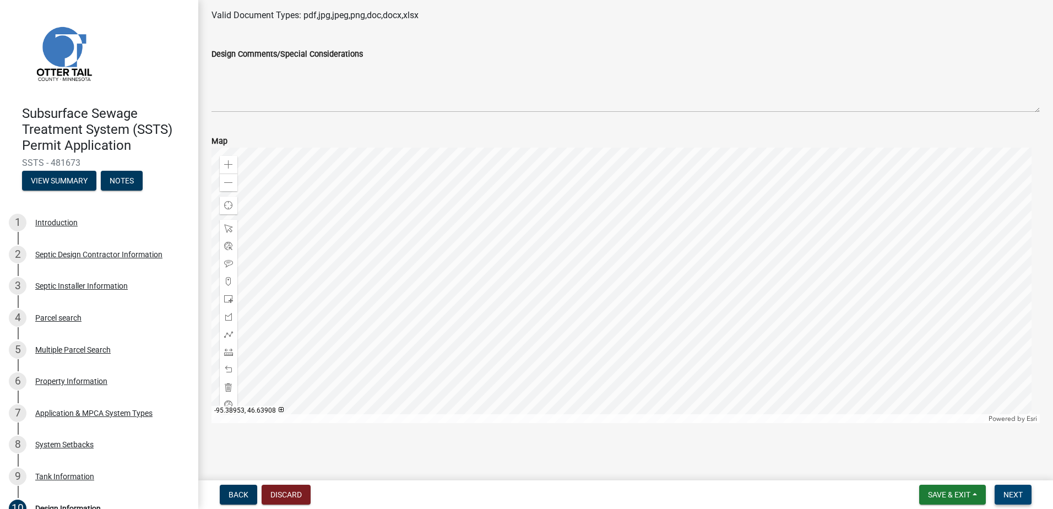
click at [1014, 494] on span "Next" at bounding box center [1013, 494] width 19 height 9
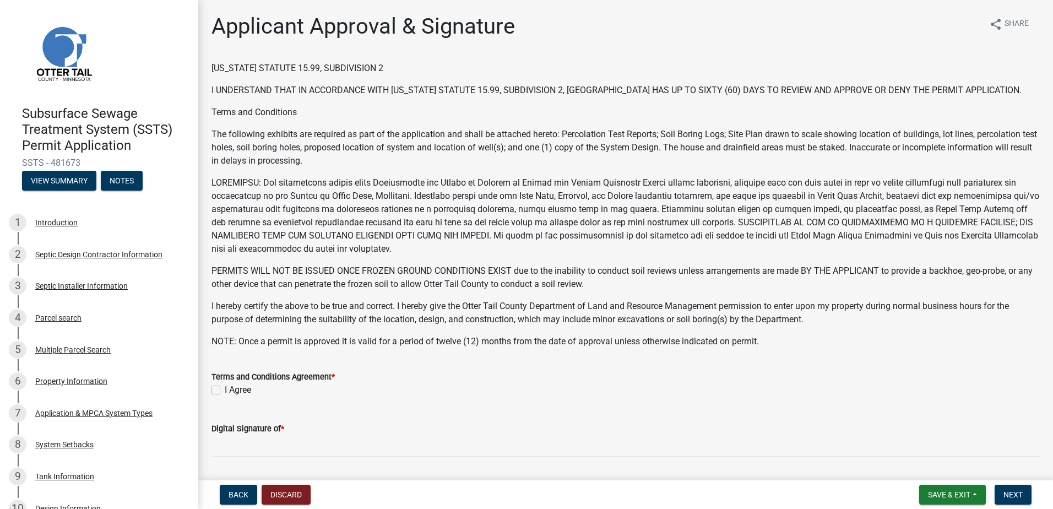
click at [219, 384] on div "I Agree" at bounding box center [626, 389] width 829 height 13
click at [225, 390] on label "I Agree" at bounding box center [238, 389] width 26 height 13
click at [225, 390] on input "I Agree" at bounding box center [228, 386] width 7 height 7
checkbox input "true"
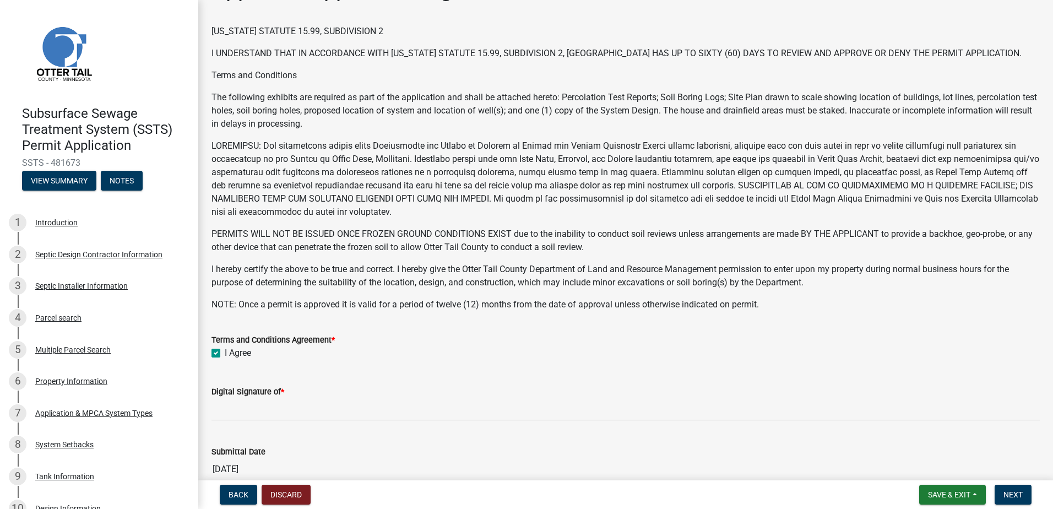
scroll to position [110, 0]
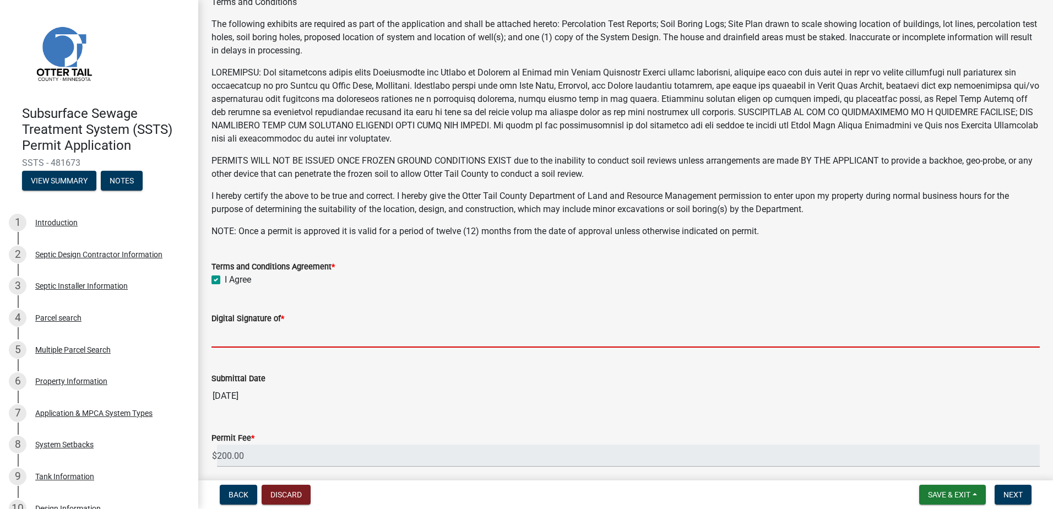
click at [246, 340] on input "Digital Signature of *" at bounding box center [626, 336] width 829 height 23
type input "[PERSON_NAME]"
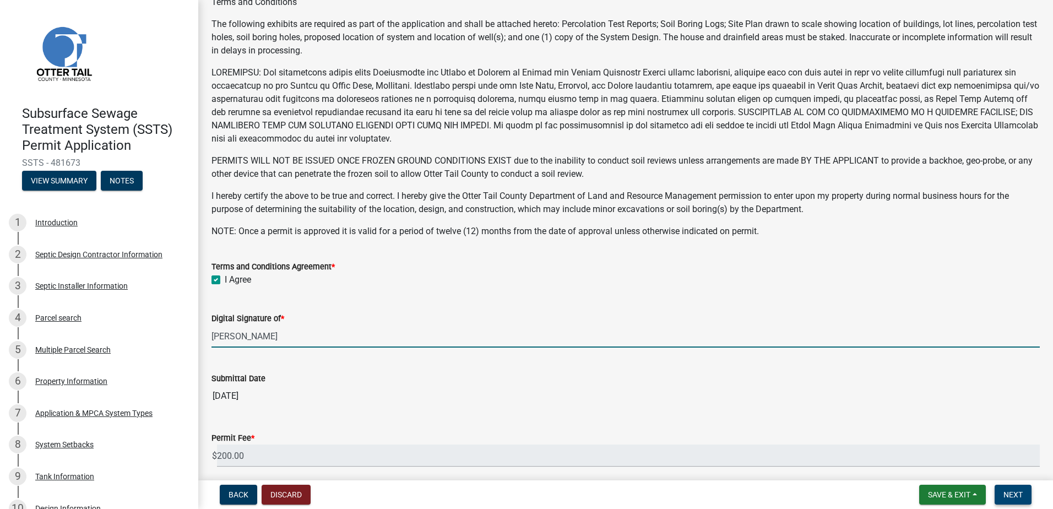
click at [1014, 498] on span "Next" at bounding box center [1013, 494] width 19 height 9
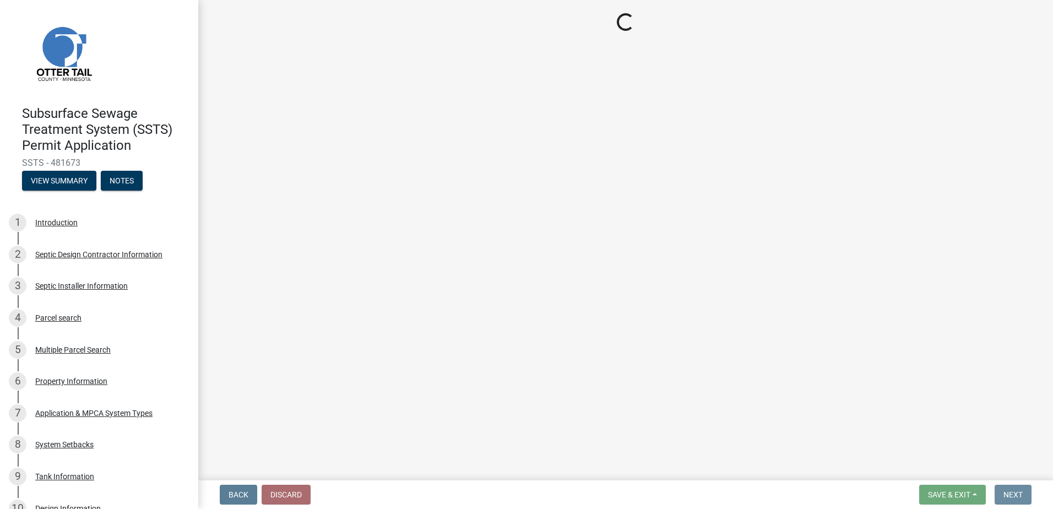
scroll to position [0, 0]
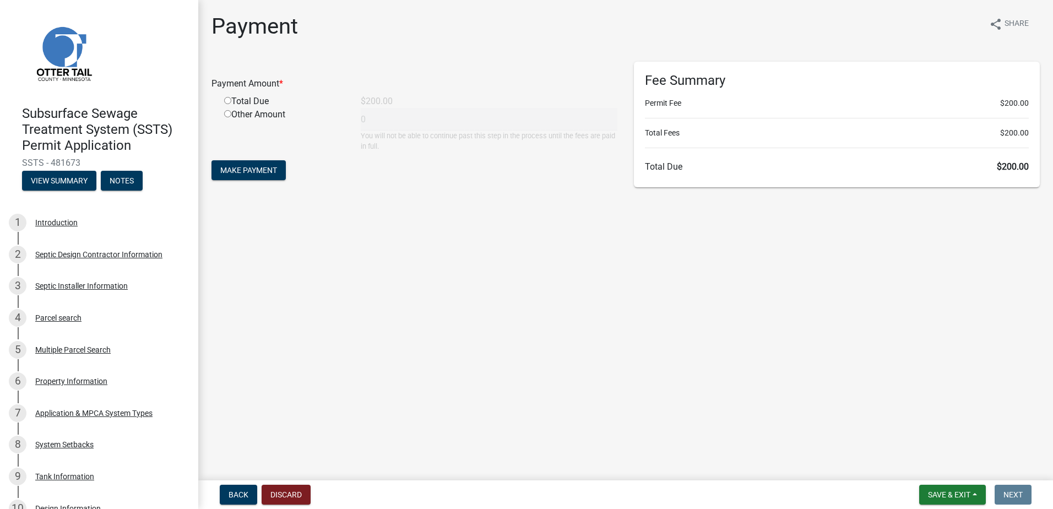
click at [227, 97] on input "radio" at bounding box center [227, 100] width 7 height 7
radio input "true"
type input "200"
click at [247, 166] on span "Make Payment" at bounding box center [248, 170] width 57 height 9
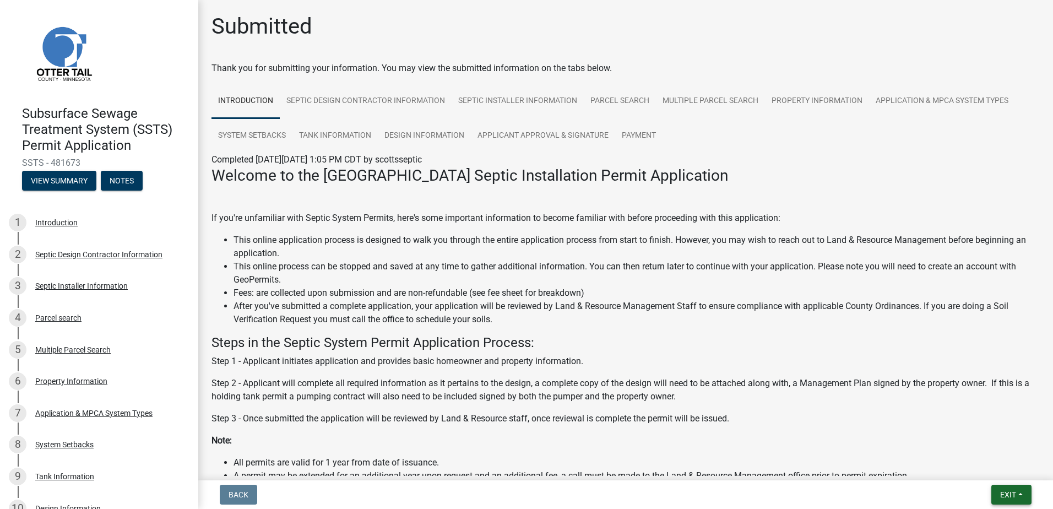
click at [1020, 494] on button "Exit" at bounding box center [1012, 495] width 40 height 20
click at [998, 475] on button "Save & Exit" at bounding box center [988, 466] width 88 height 26
